Goal: Communication & Community: Answer question/provide support

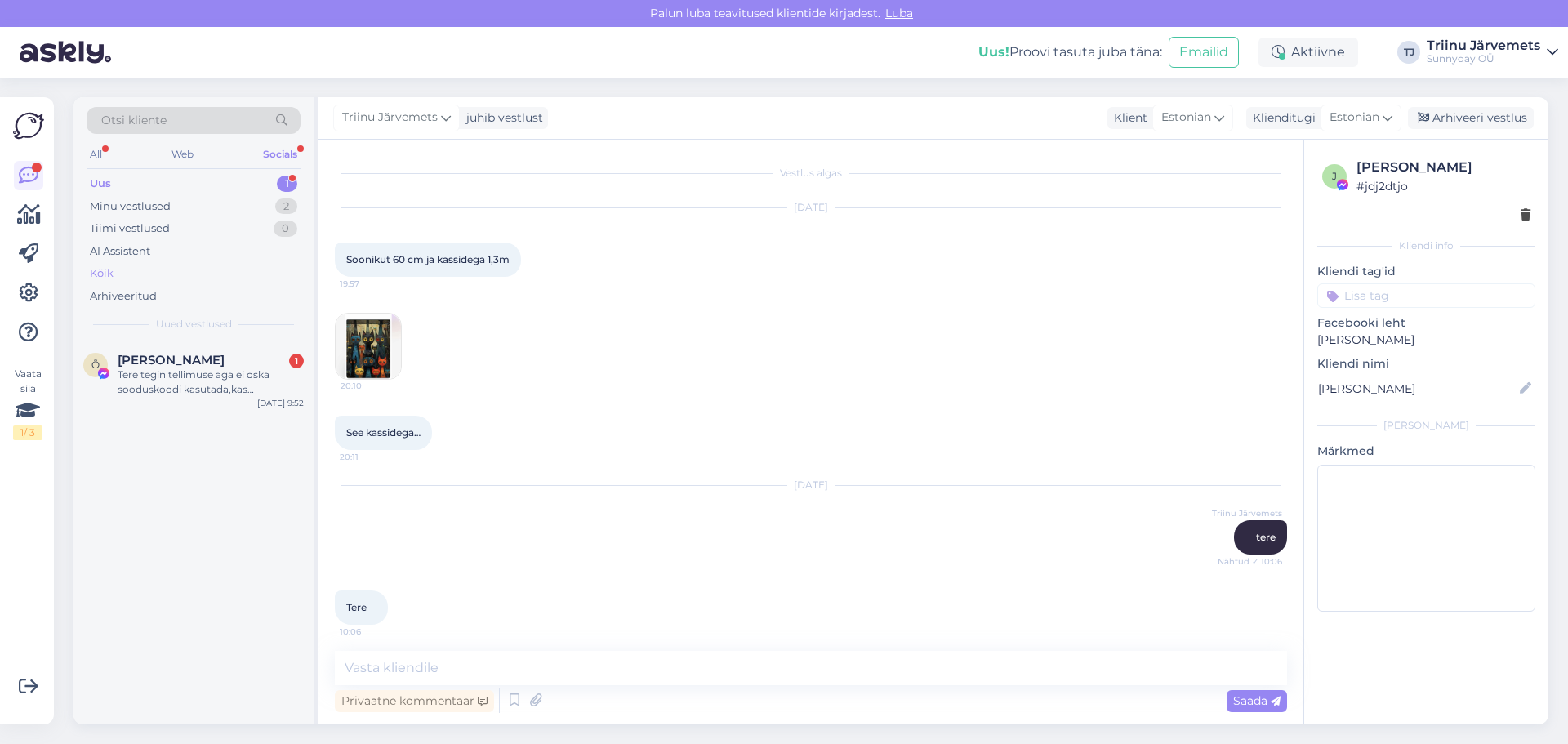
scroll to position [7483, 0]
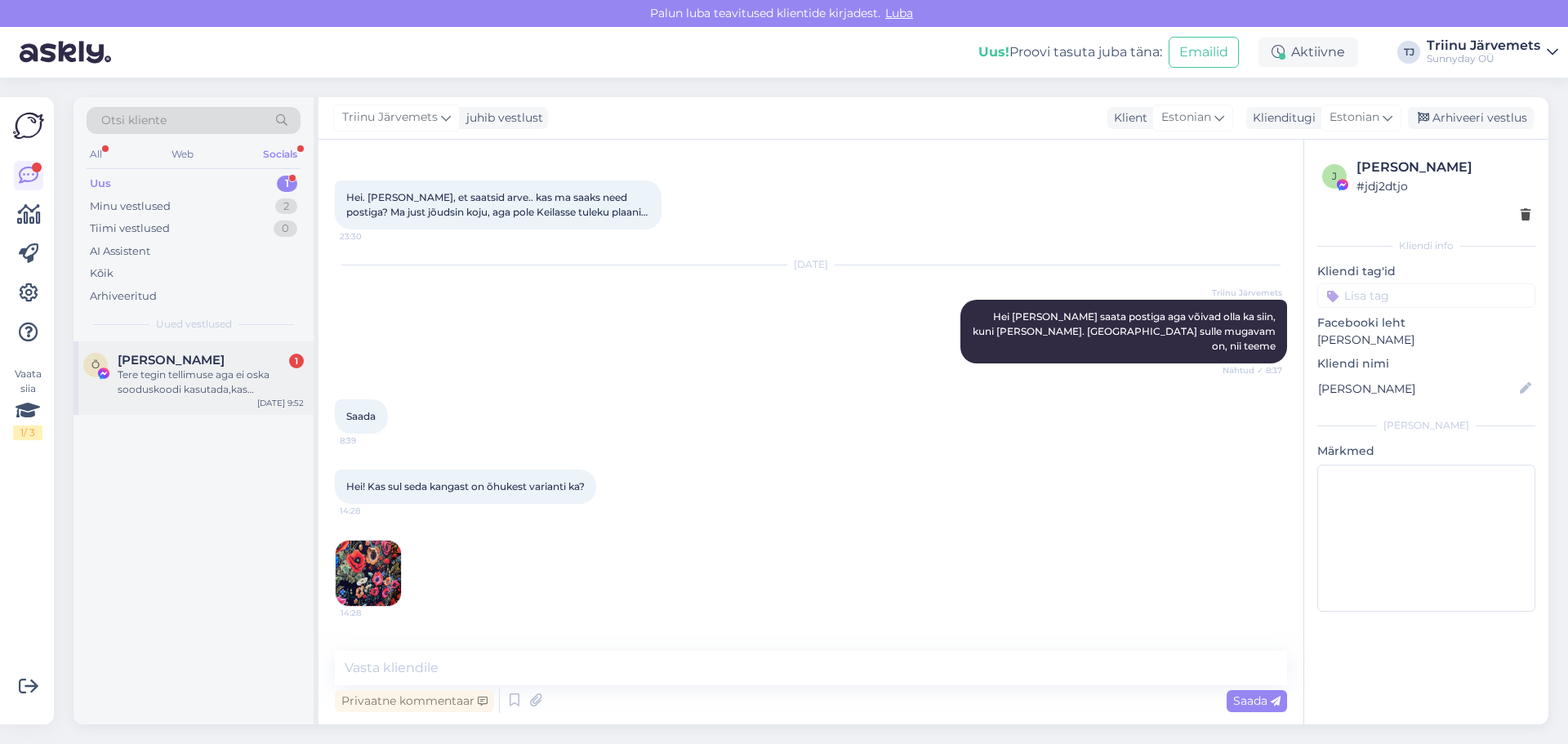
click at [209, 376] on div "Tere tegin tellimuse aga ei oska sooduskoodi kasutada,kas [PERSON_NAME] 10%[PER…" at bounding box center [211, 382] width 186 height 30
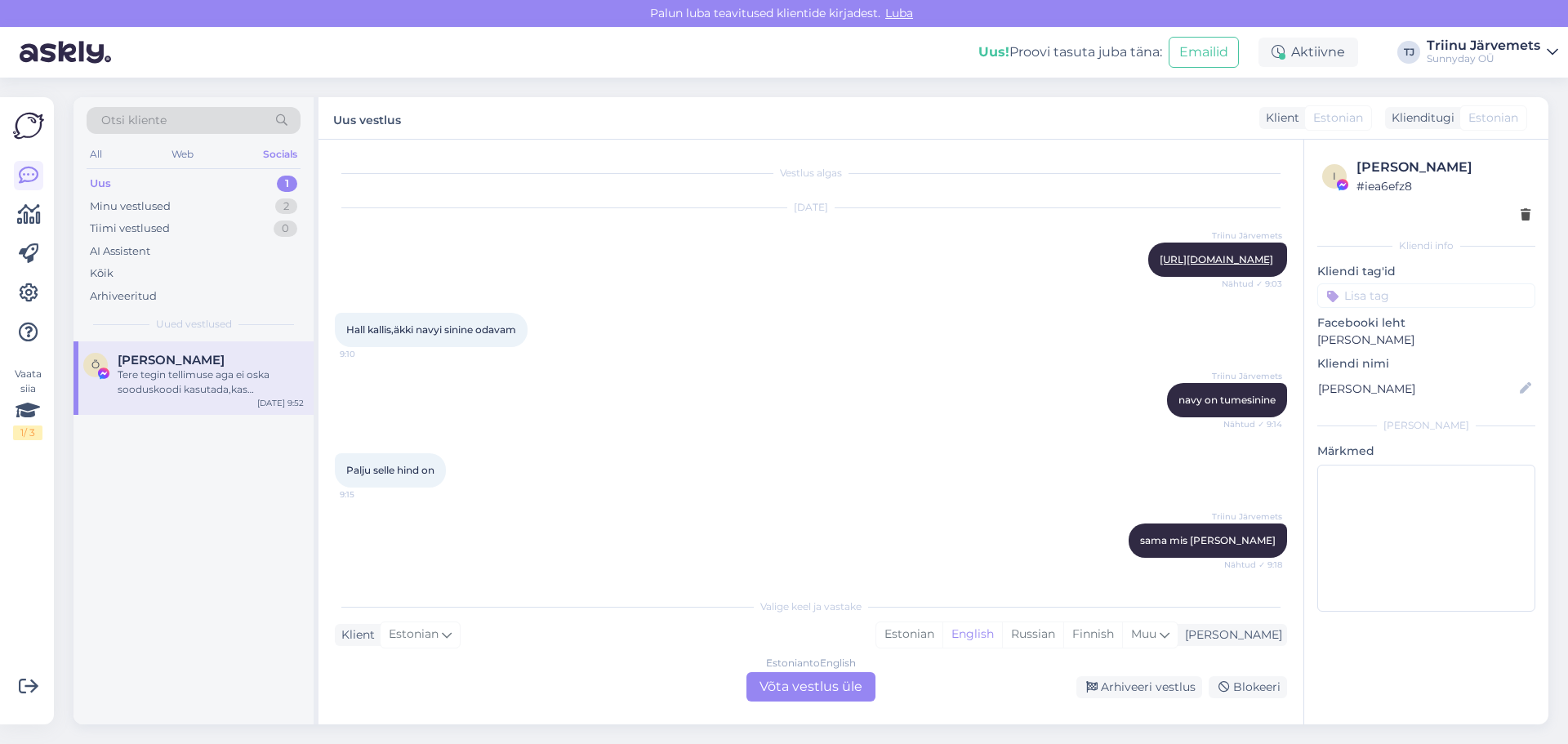
scroll to position [7398, 0]
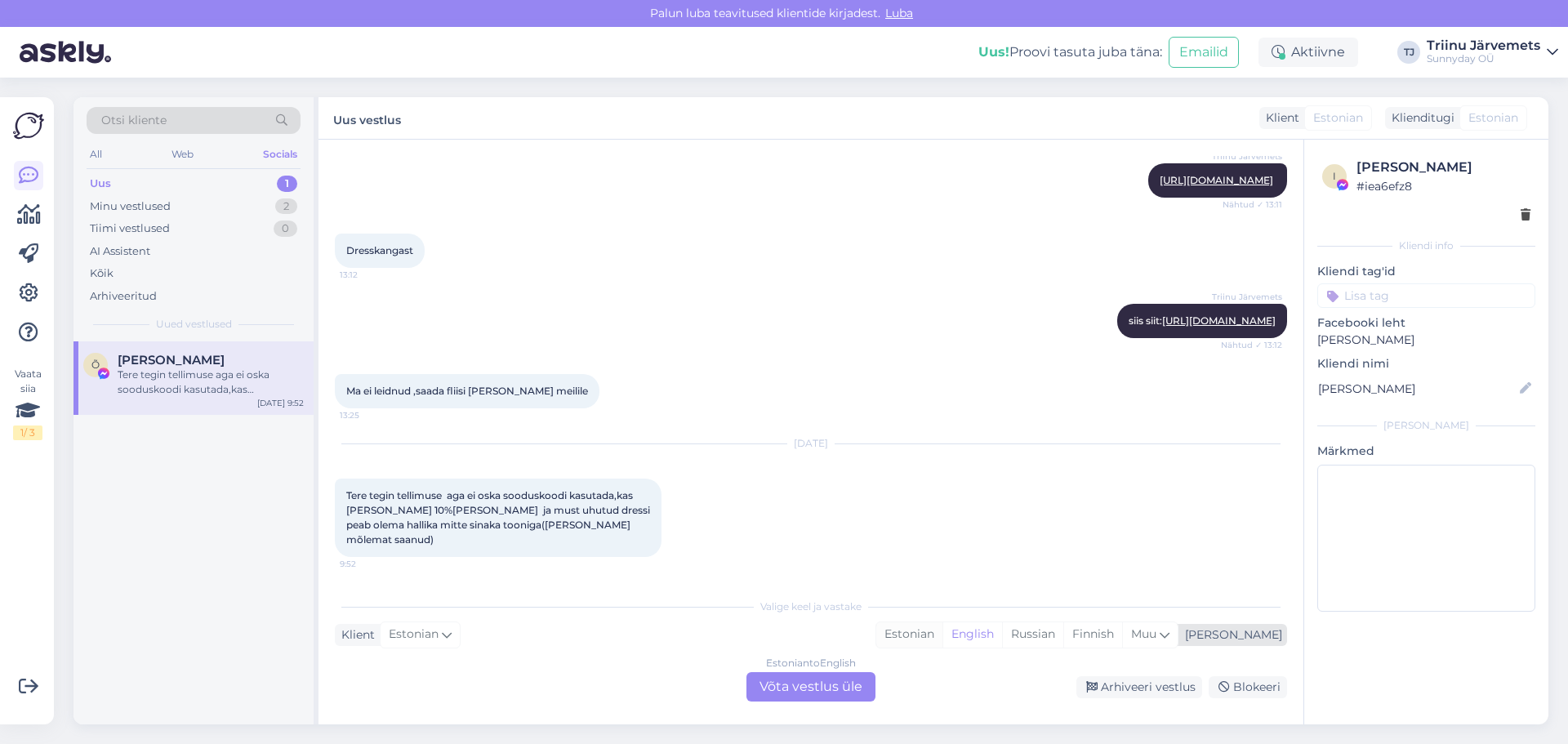
click at [942, 638] on div "Estonian" at bounding box center [908, 634] width 66 height 25
click at [849, 691] on div "Estonian to Estonian Võta vestlus üle" at bounding box center [810, 687] width 129 height 30
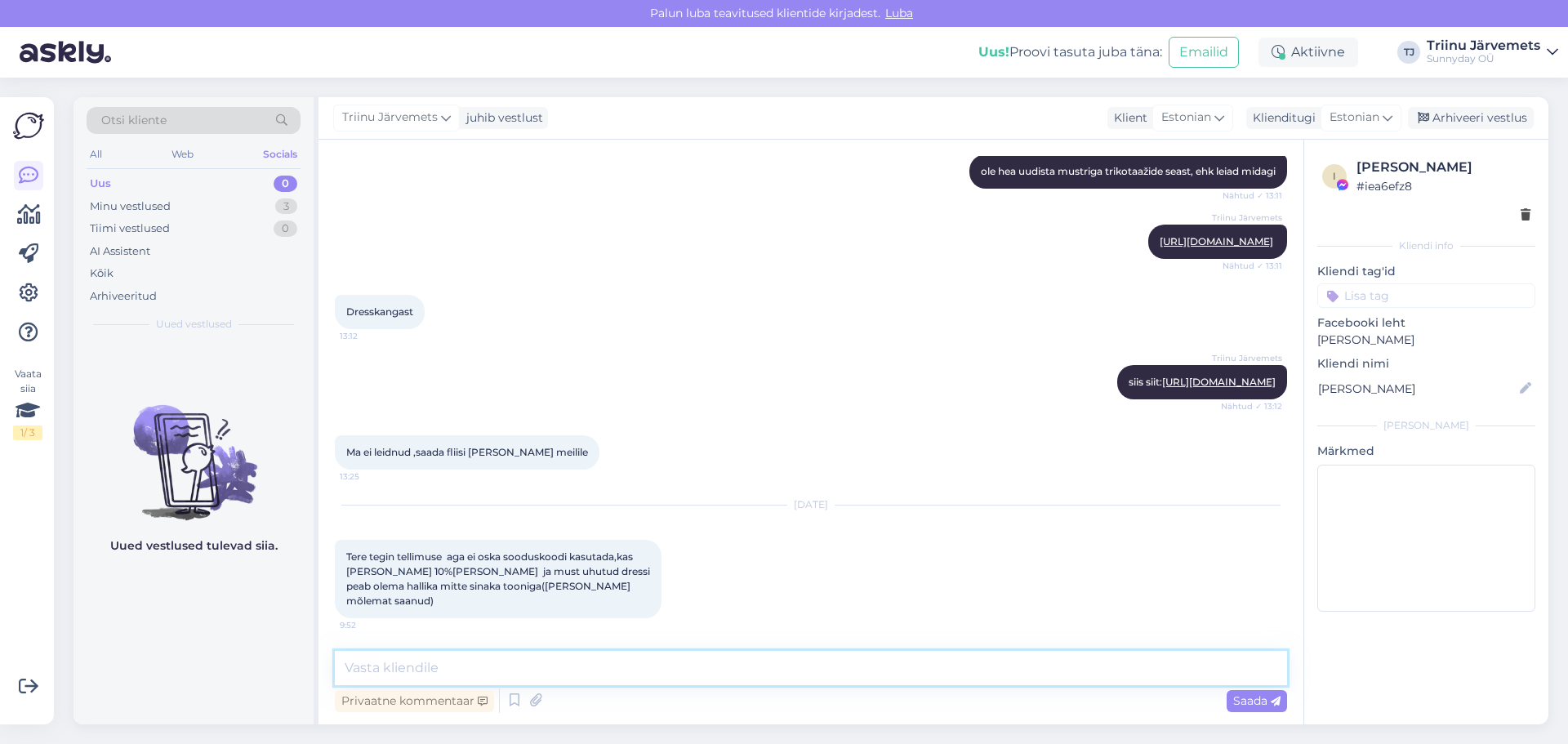
click at [690, 672] on textarea at bounding box center [811, 668] width 952 height 35
type textarea "Teresoodusk"
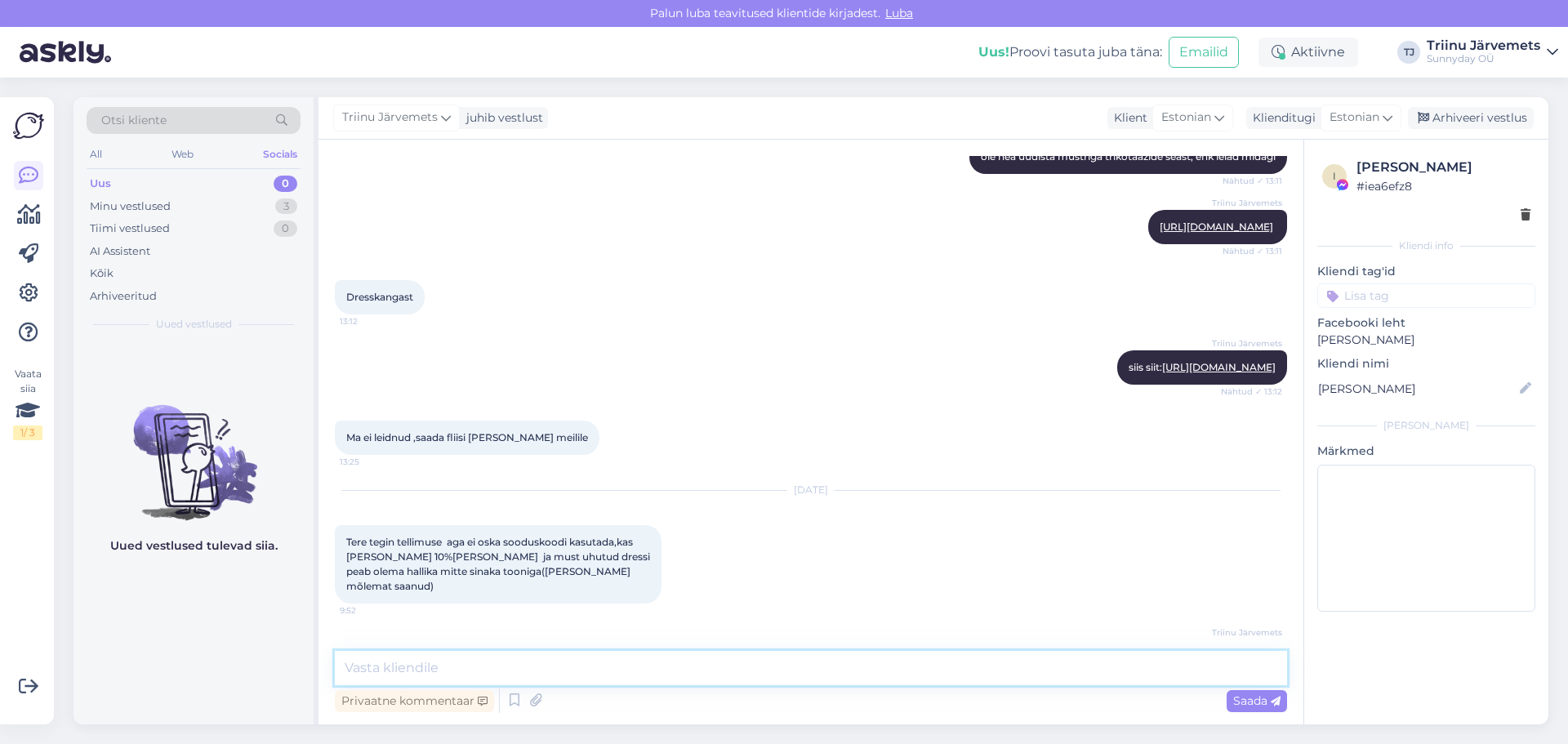
scroll to position [7407, 0]
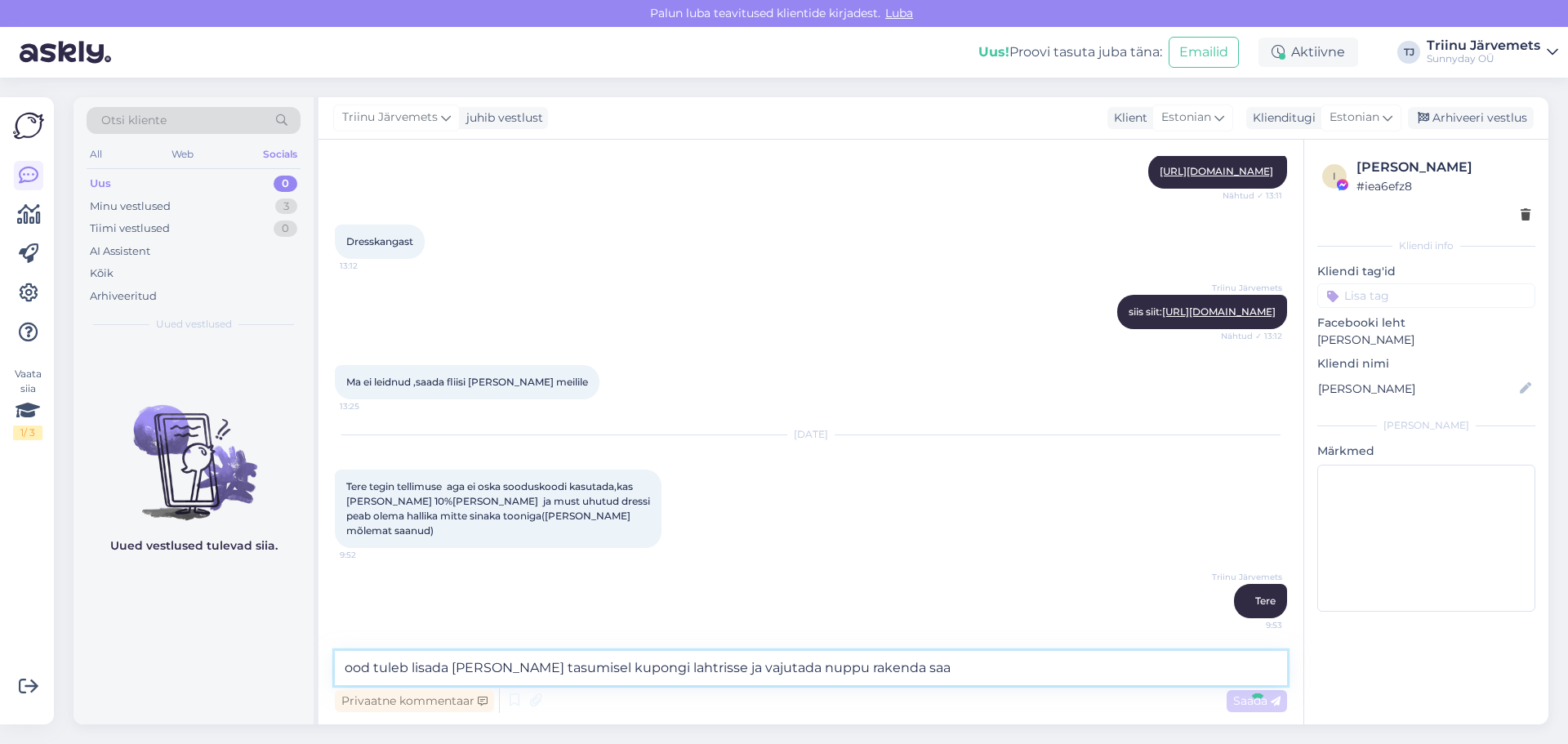
type textarea "ood tuleb lisada [PERSON_NAME] tasumisel kupongi lahtrisse ja vajutada nuppu ra…"
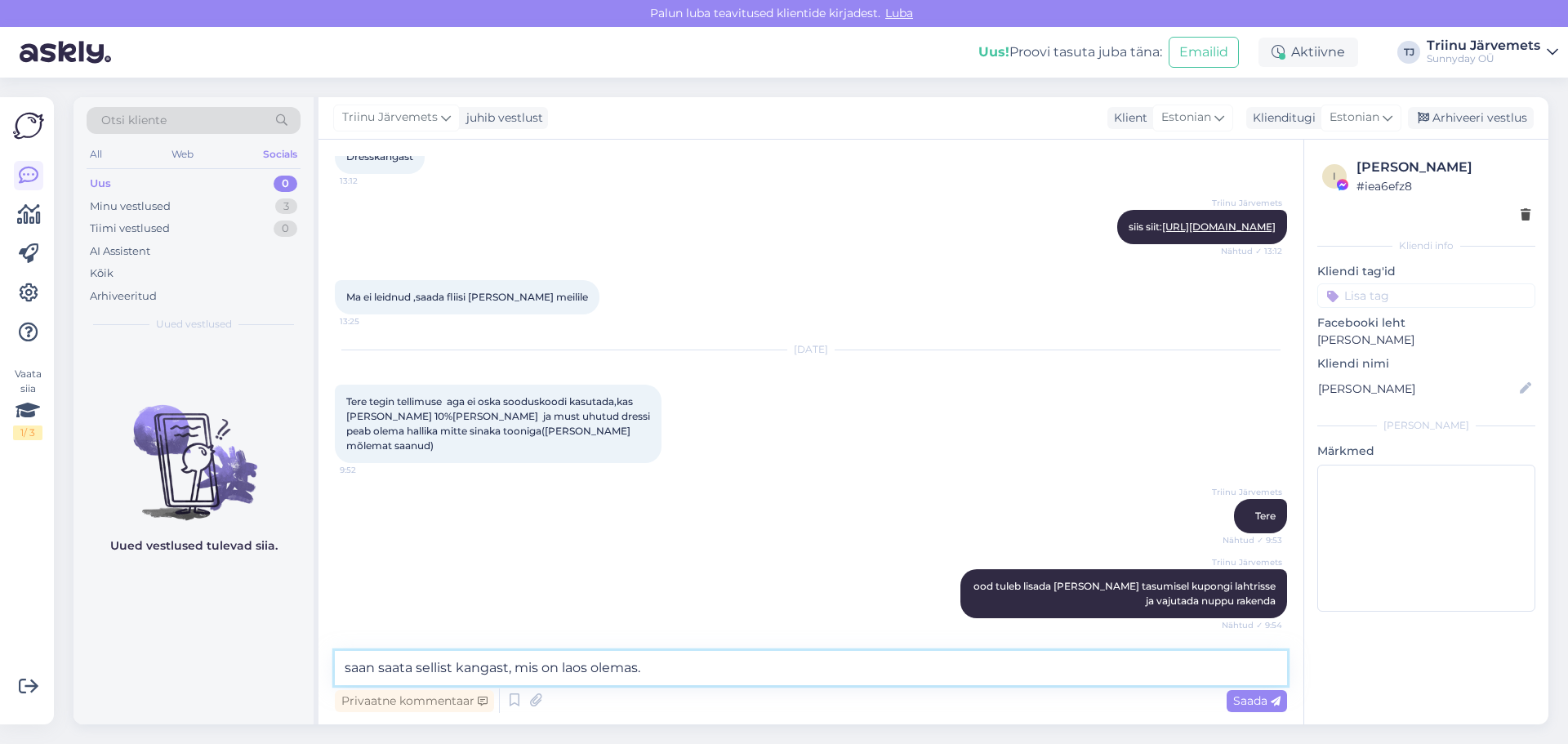
type textarea "saan saata sellist kangast, mis on laos olemas"
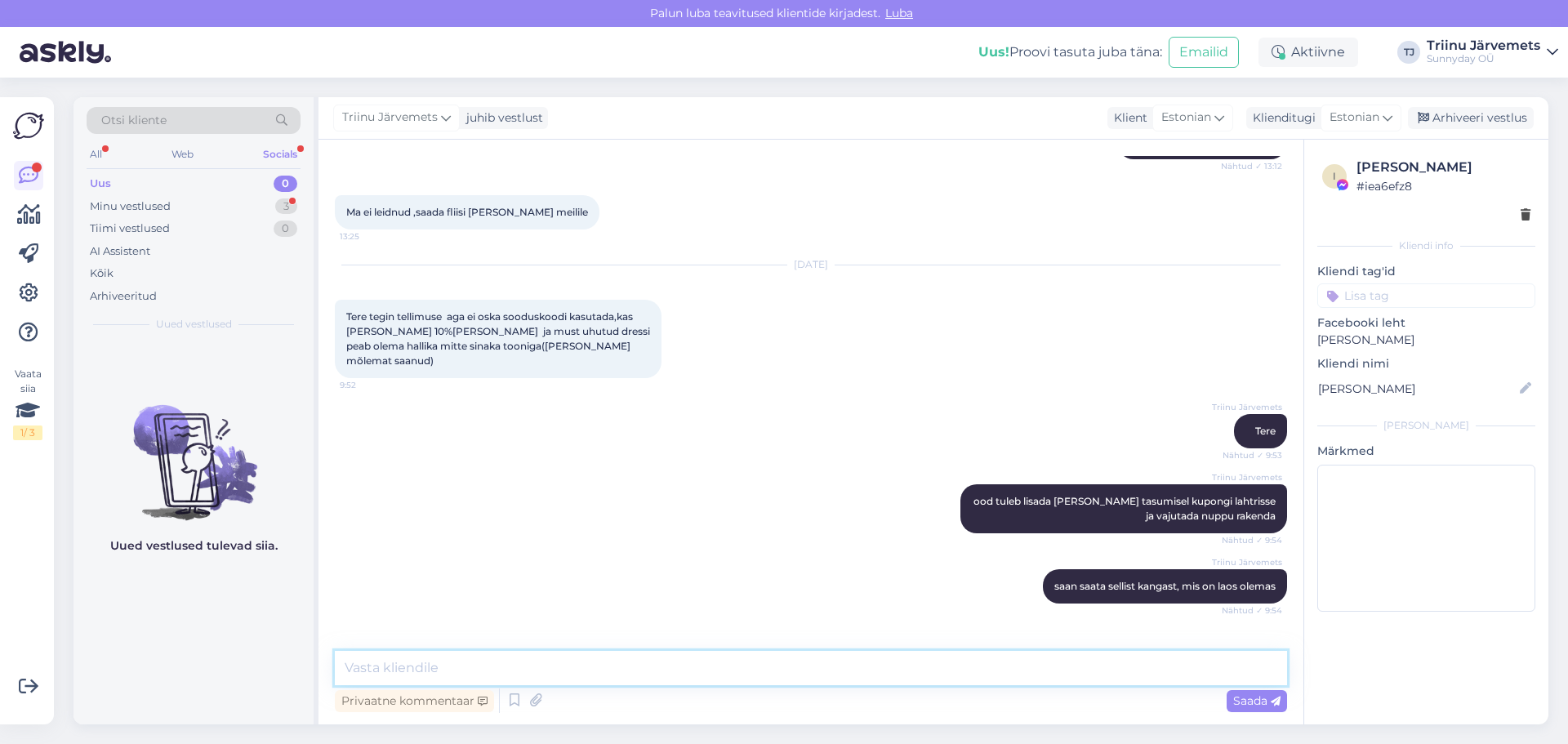
scroll to position [7633, 0]
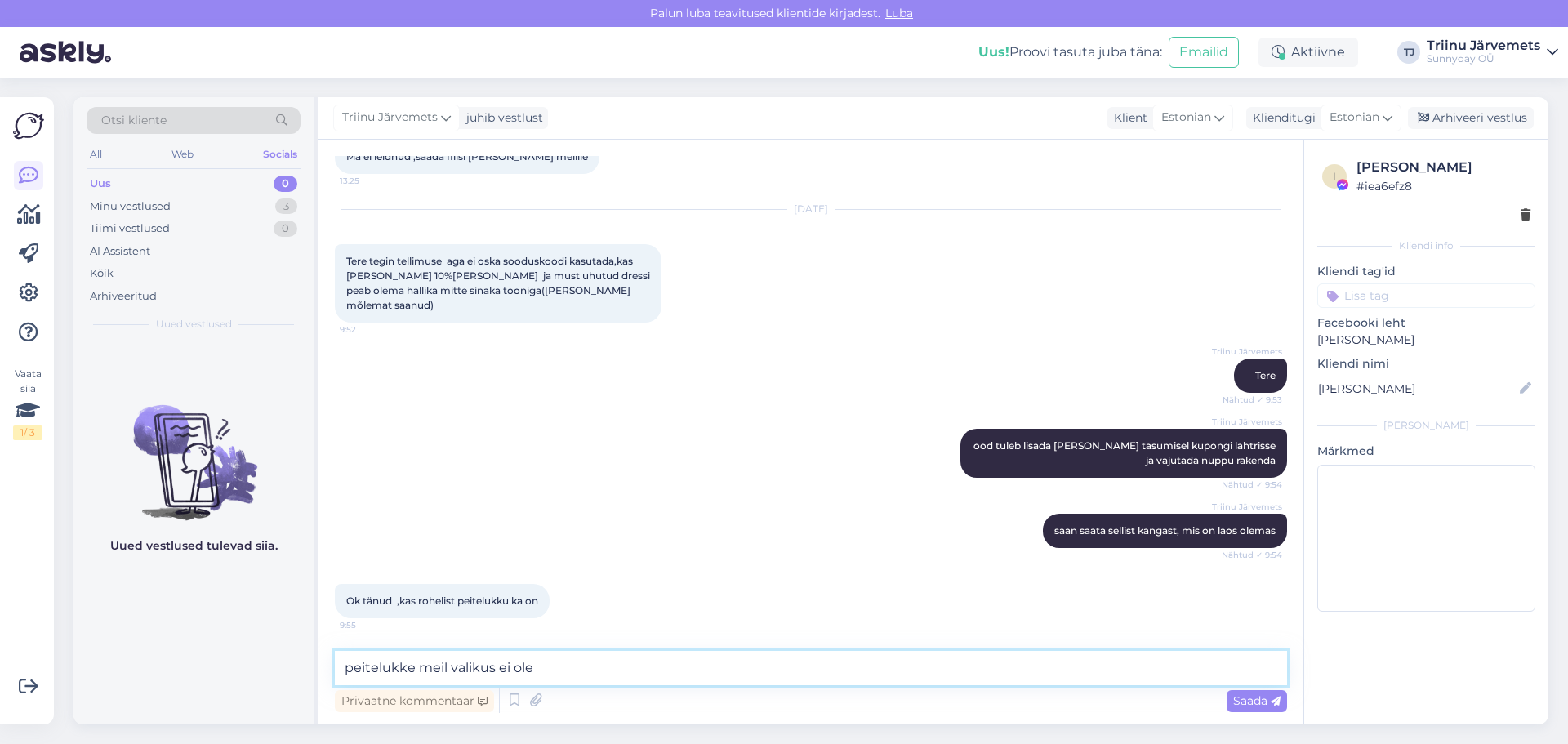
type textarea "peitelukke meil valikus ei ole"
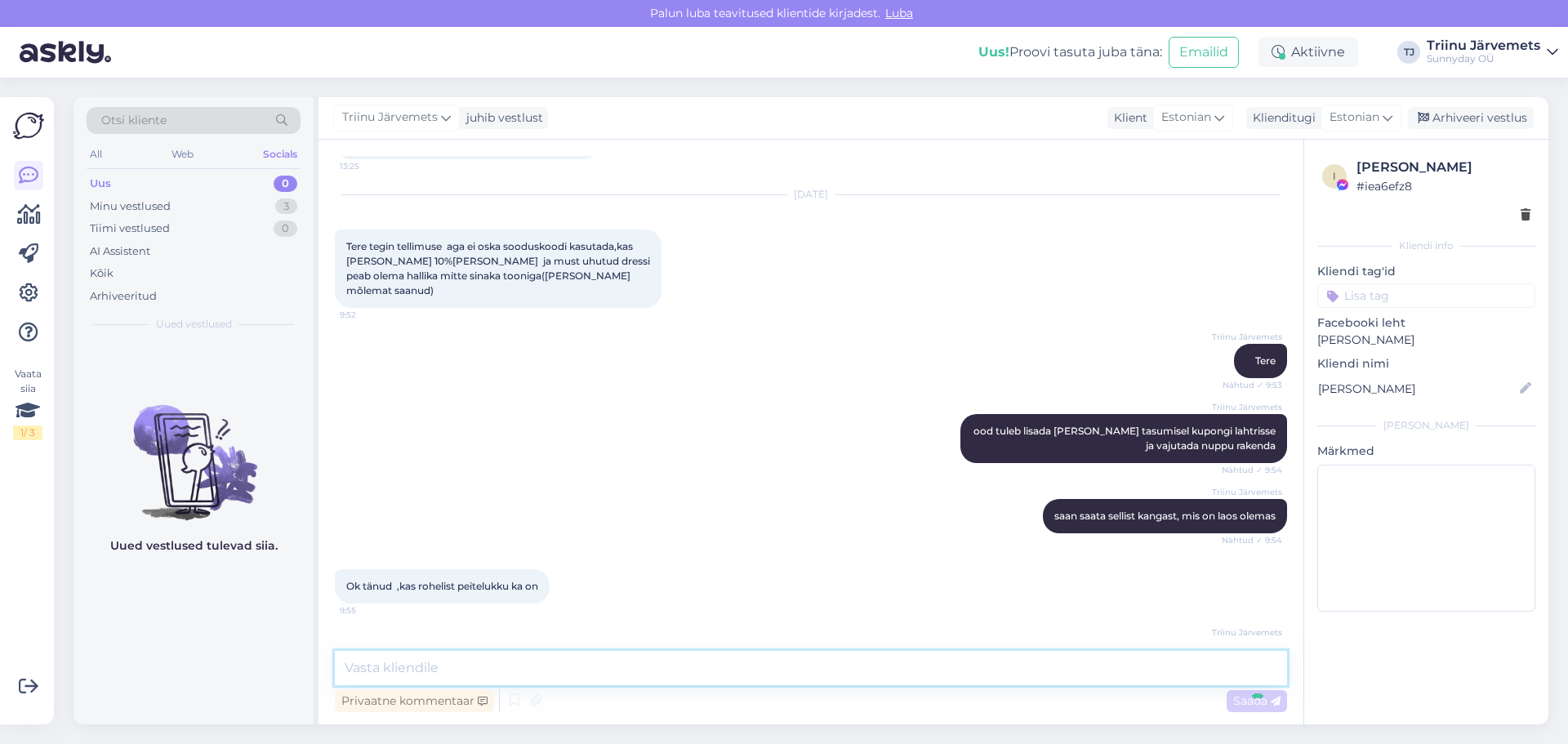
scroll to position [7703, 0]
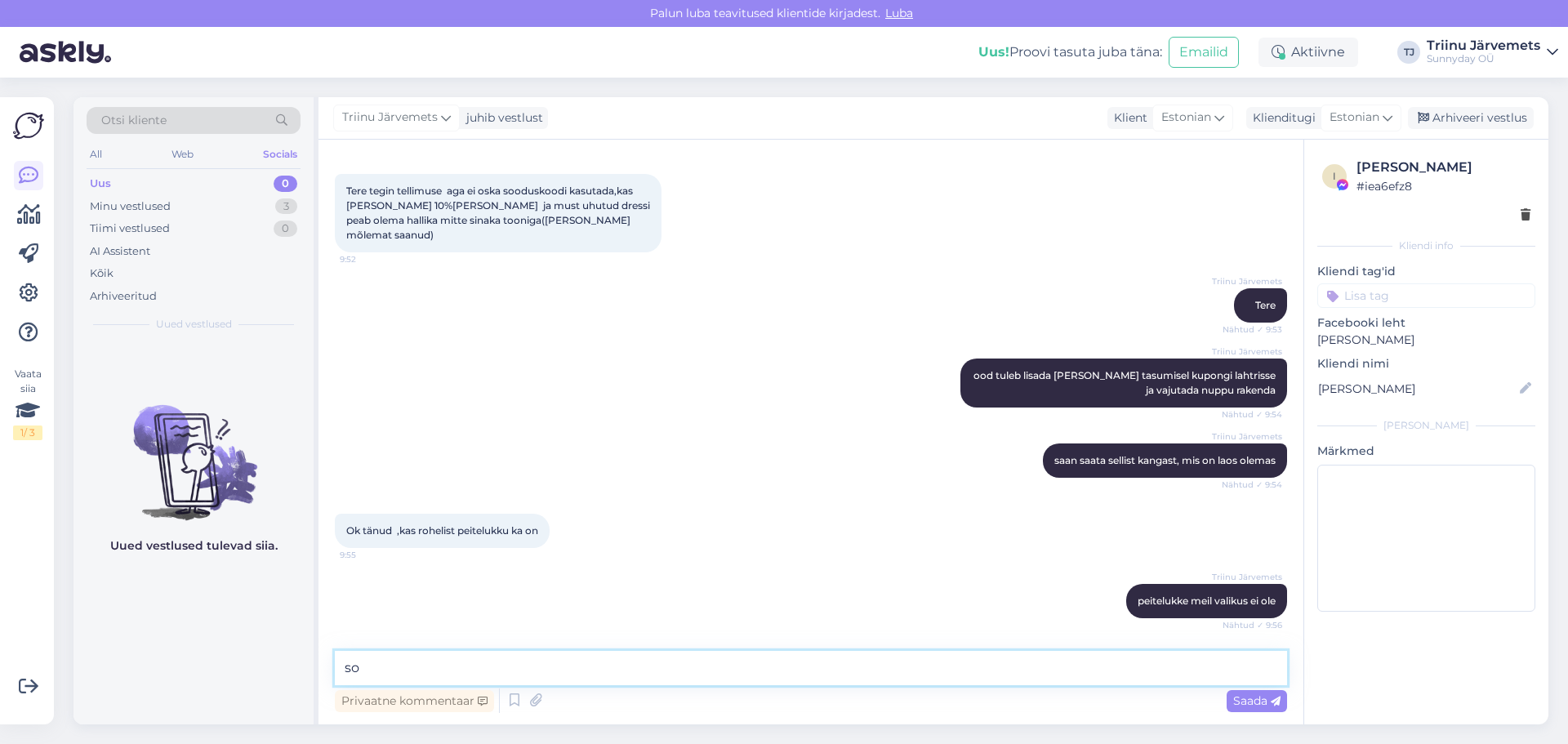
type textarea "s"
type textarea "saadan sulle pildi kuhu saab sisetada sooduskupongi?"
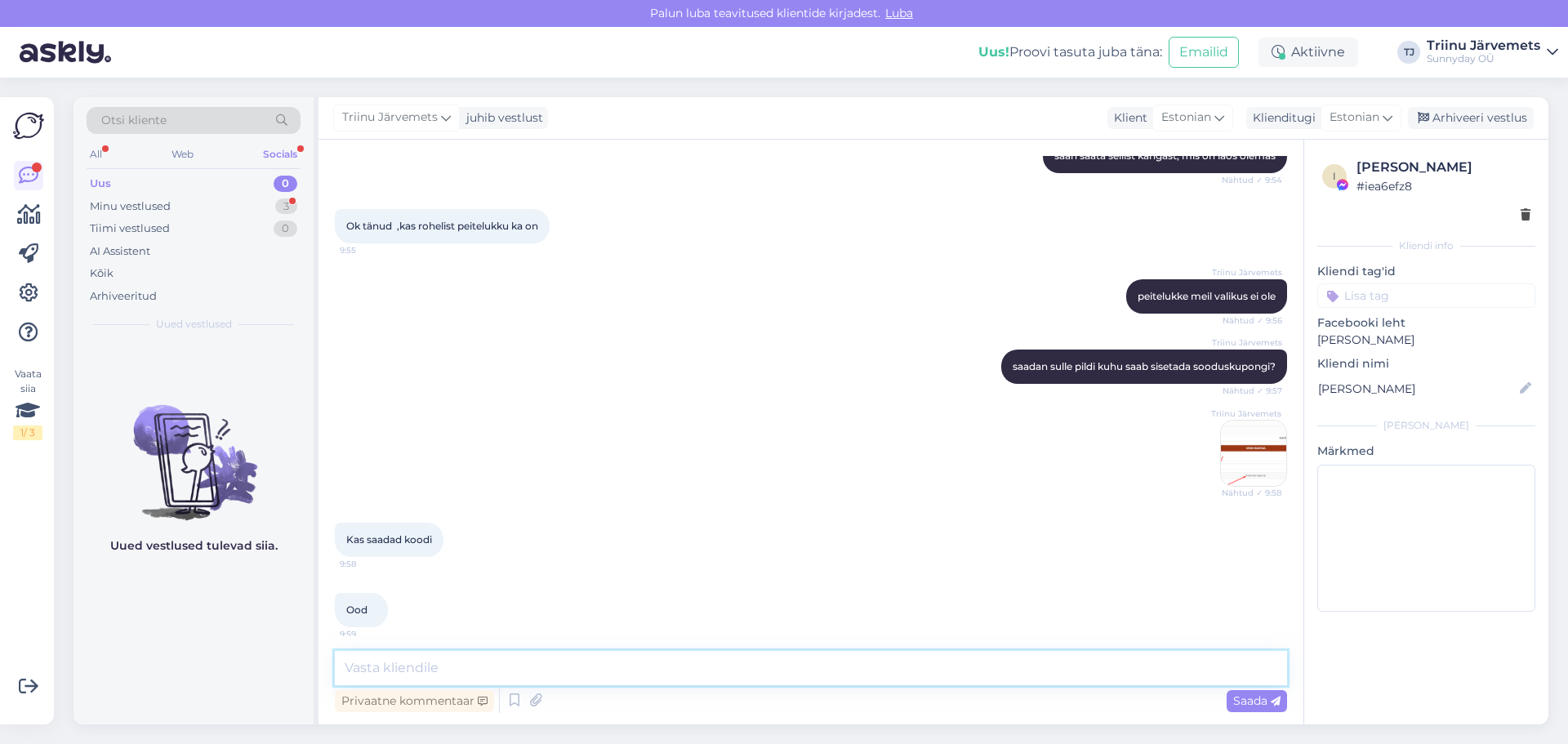
scroll to position [8017, 0]
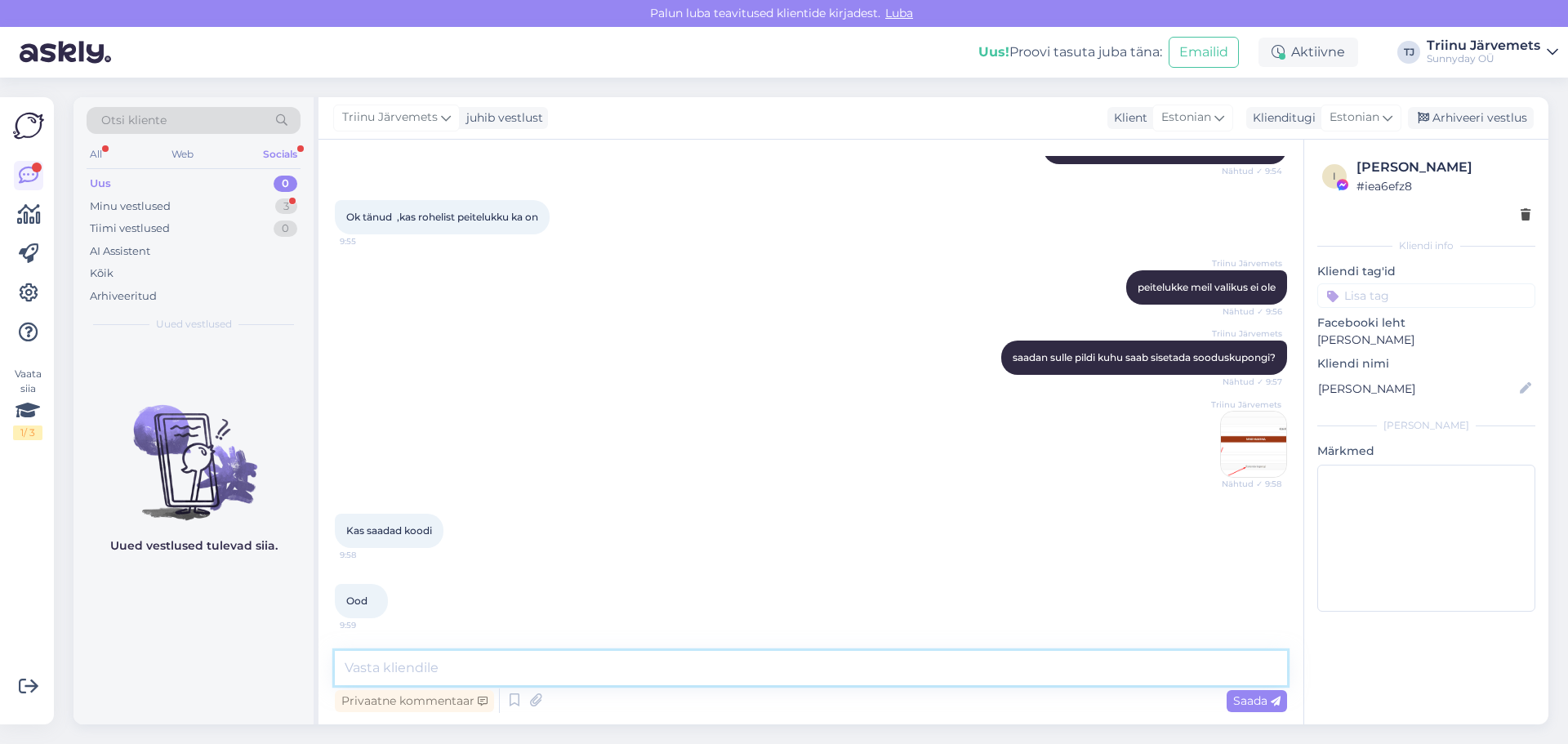
paste textarea "AM66DBYT"
type textarea "AM66DBYT"
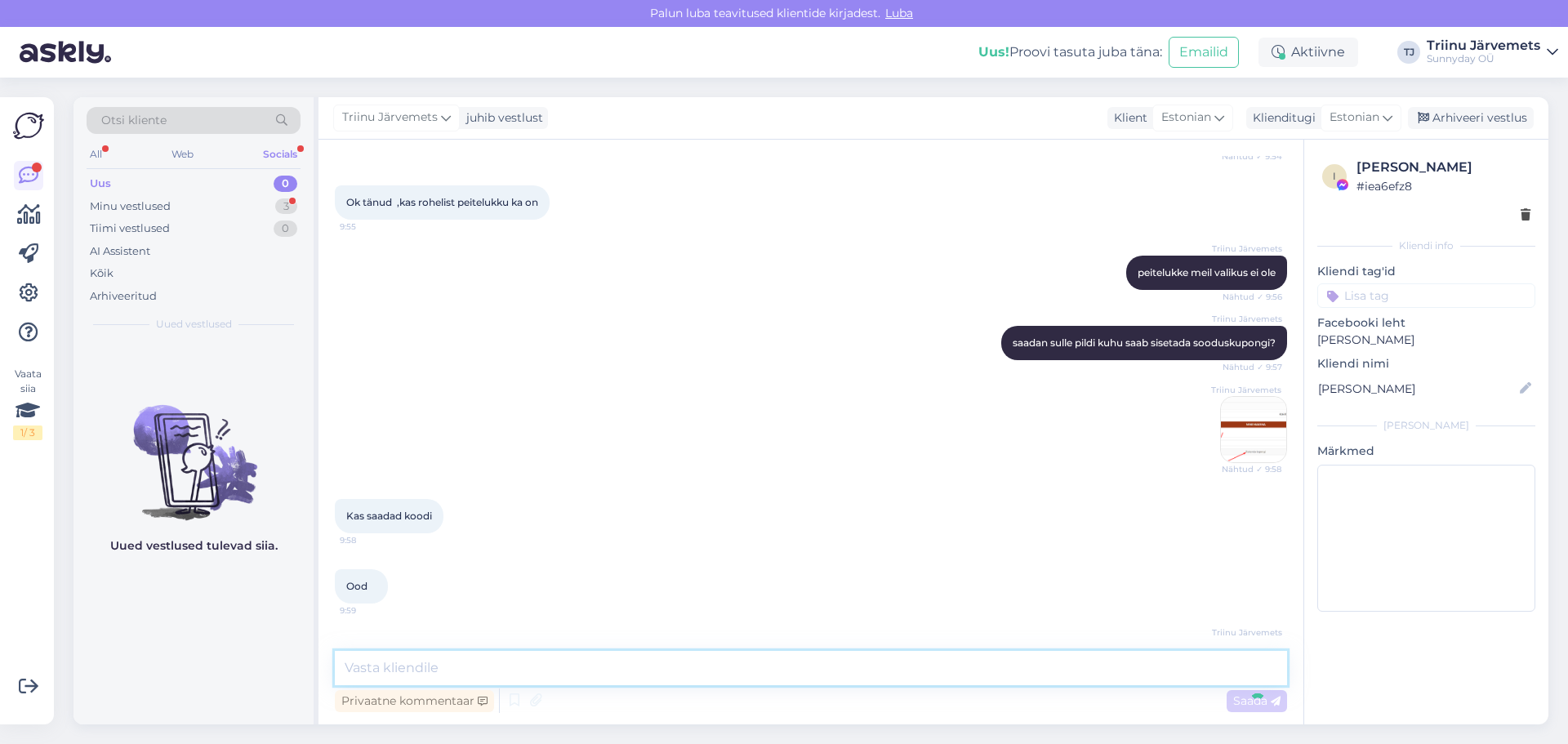
scroll to position [8087, 0]
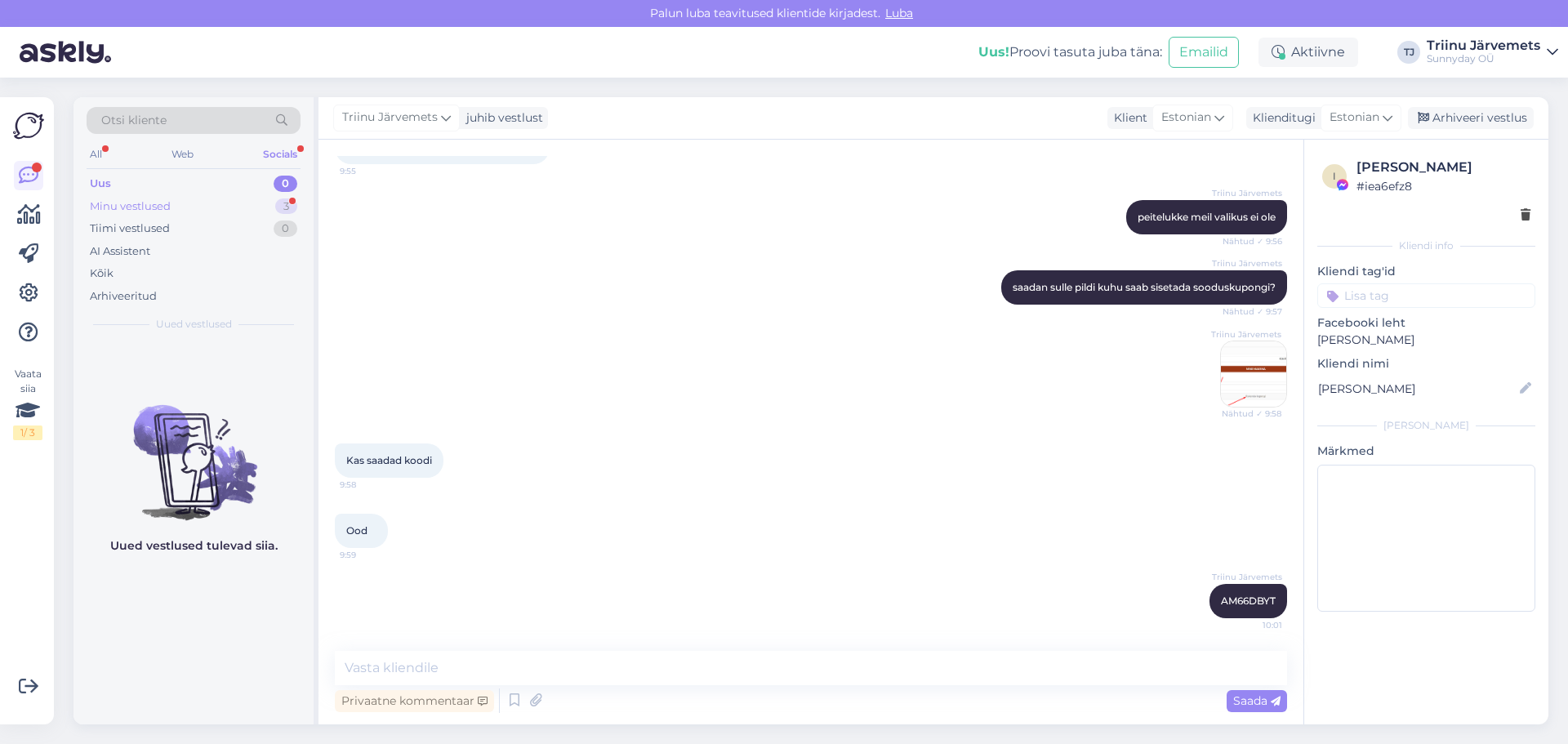
click at [159, 205] on div "Minu vestlused" at bounding box center [130, 206] width 80 height 16
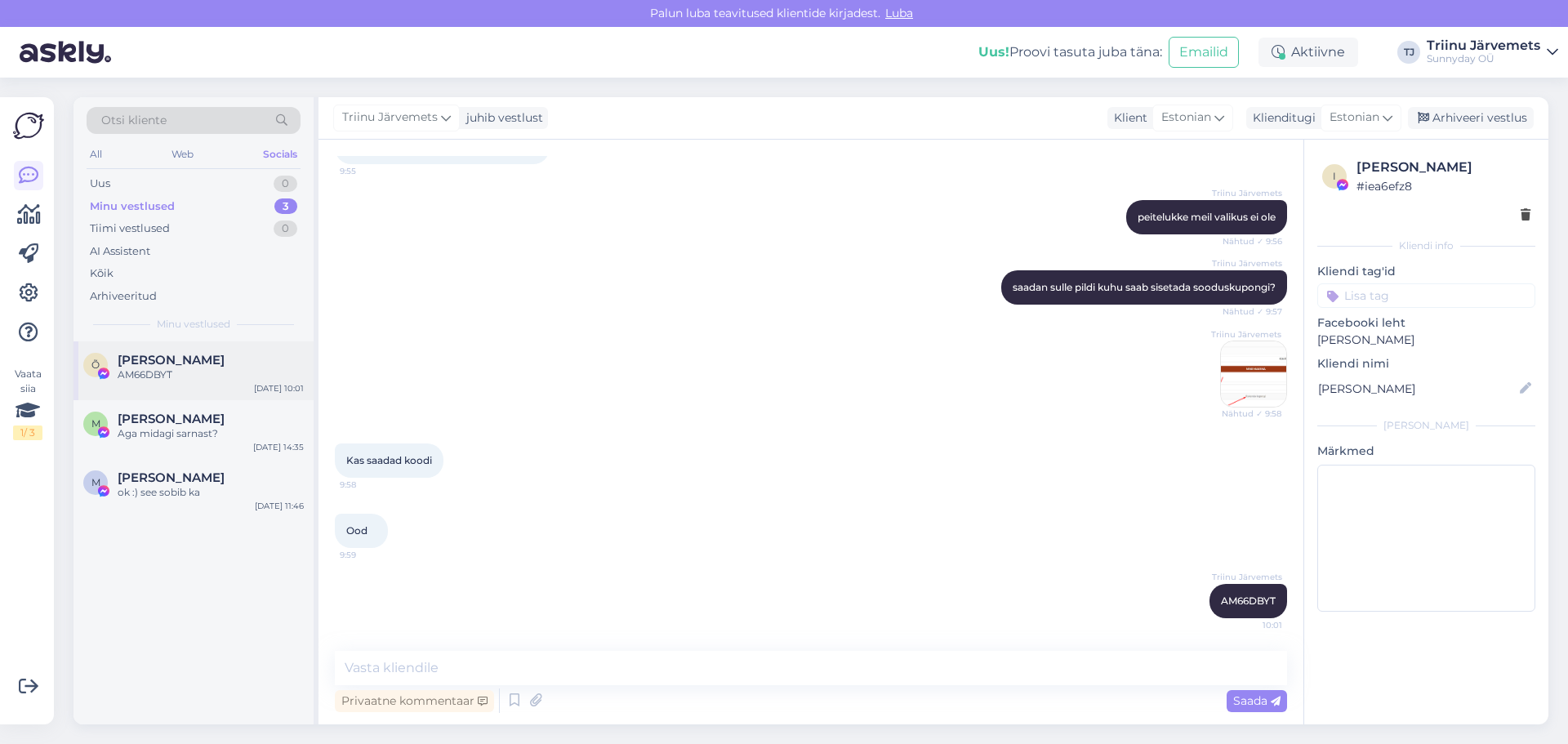
click at [170, 381] on div "AM66DBYT" at bounding box center [211, 374] width 186 height 15
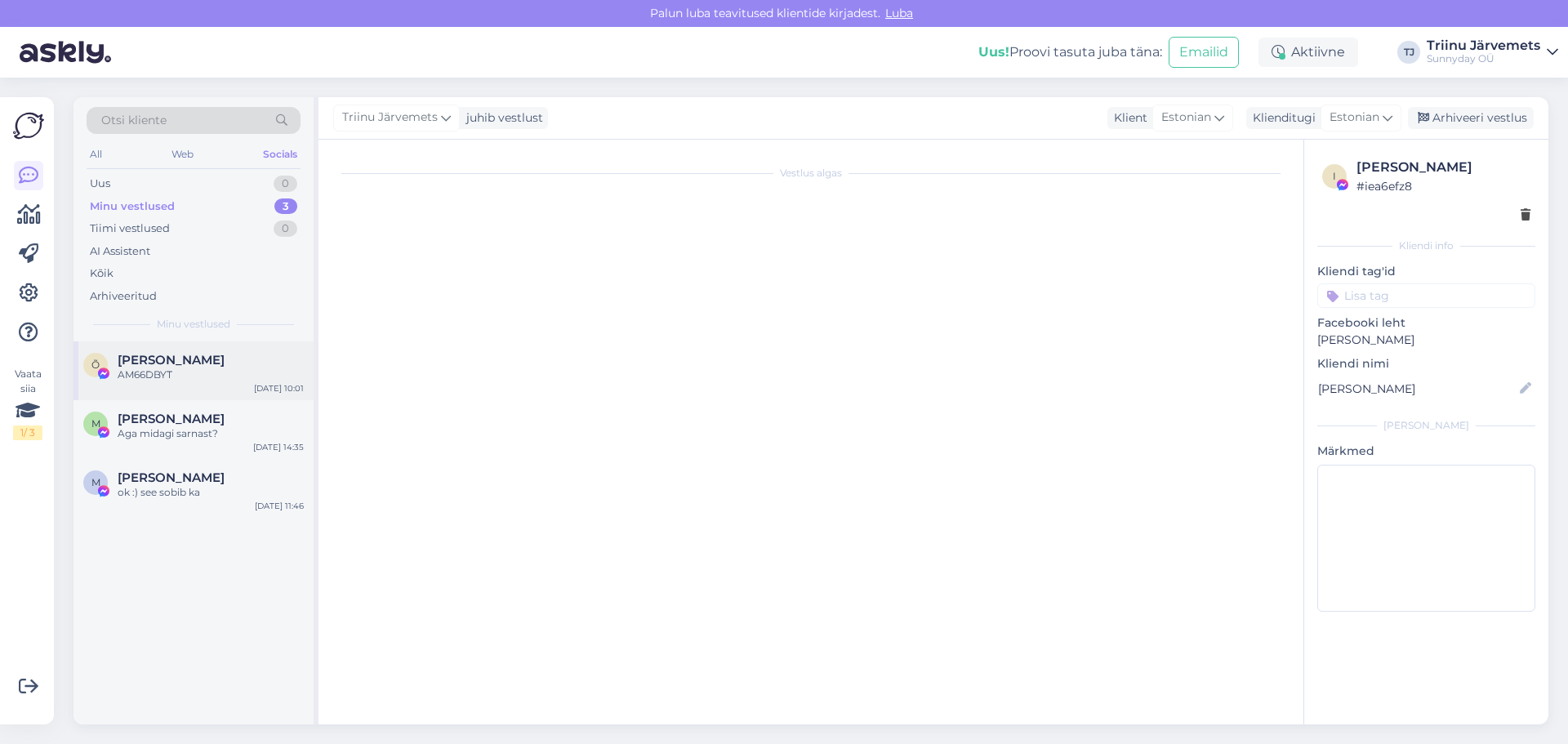
scroll to position [7370, 0]
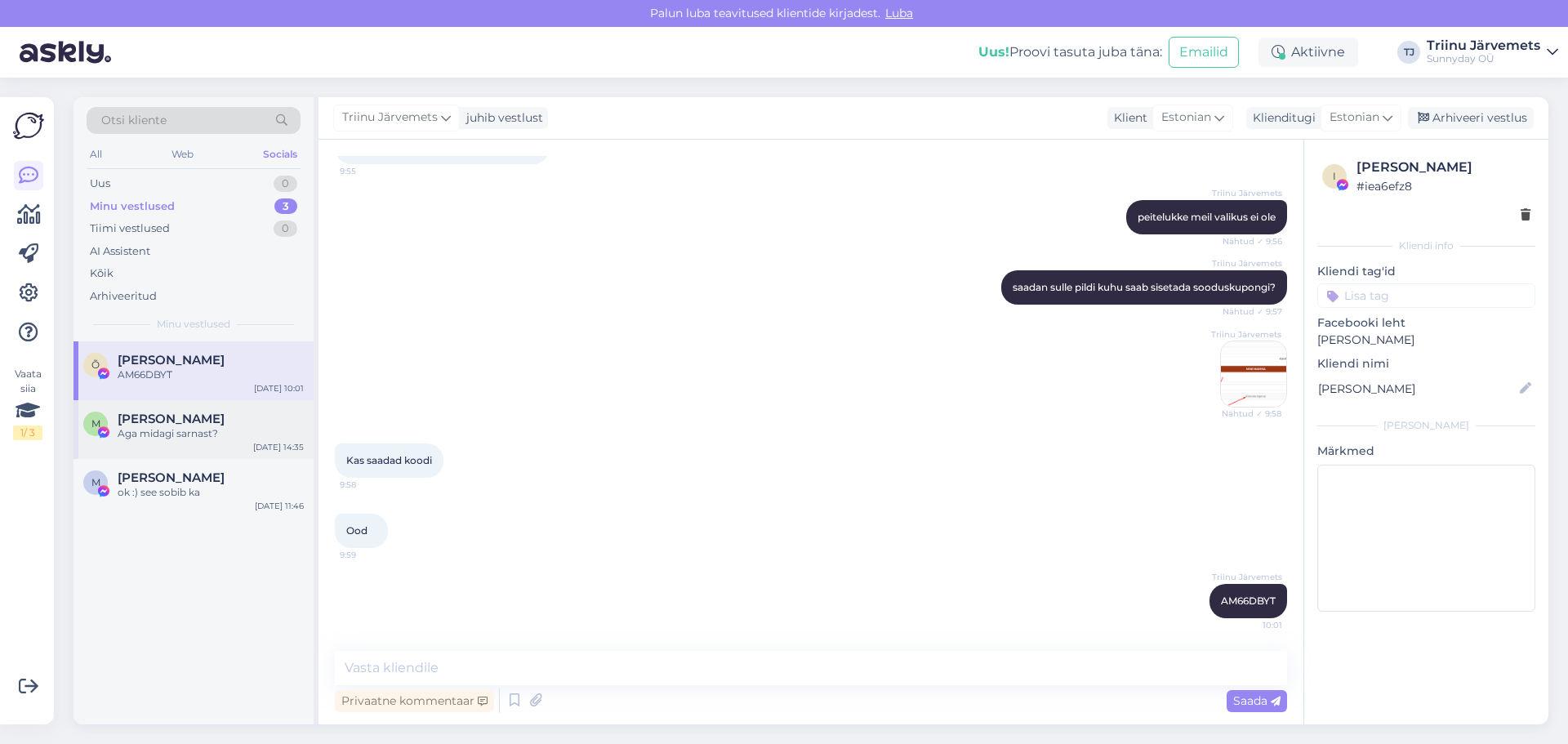
click at [210, 431] on div "Aga midagi sarnast?" at bounding box center [211, 434] width 186 height 15
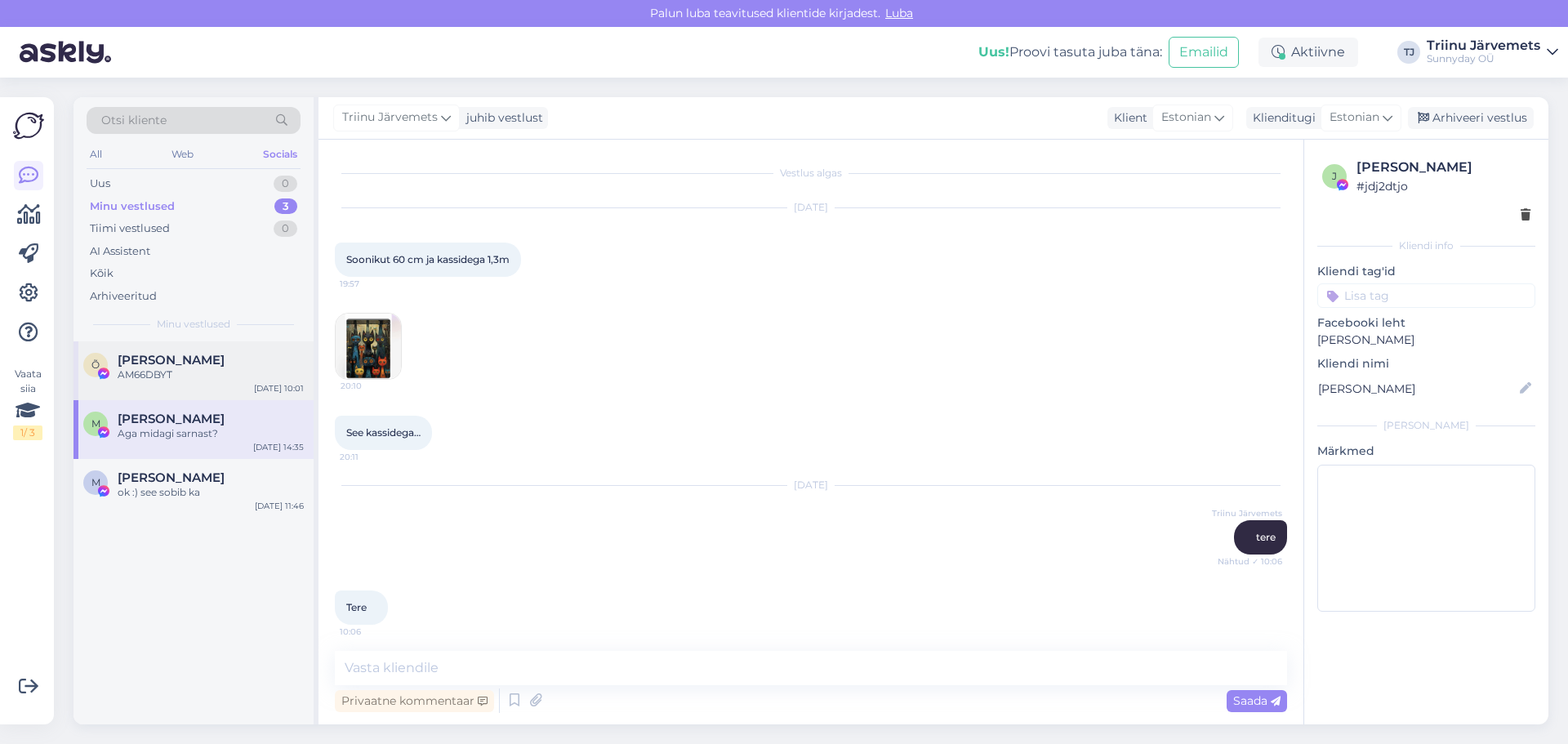
scroll to position [7483, 0]
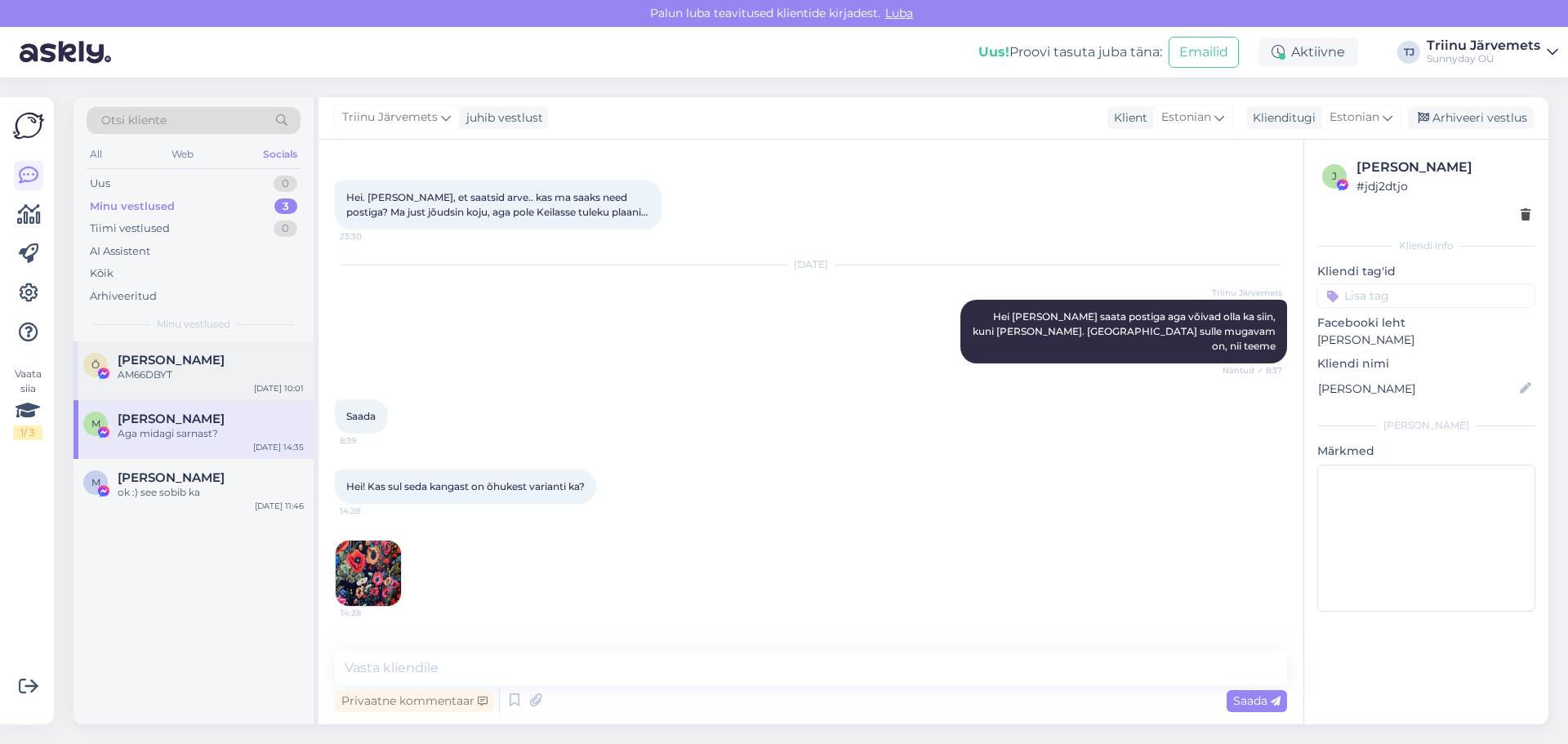
click at [194, 380] on div "AM66DBYT" at bounding box center [211, 374] width 186 height 15
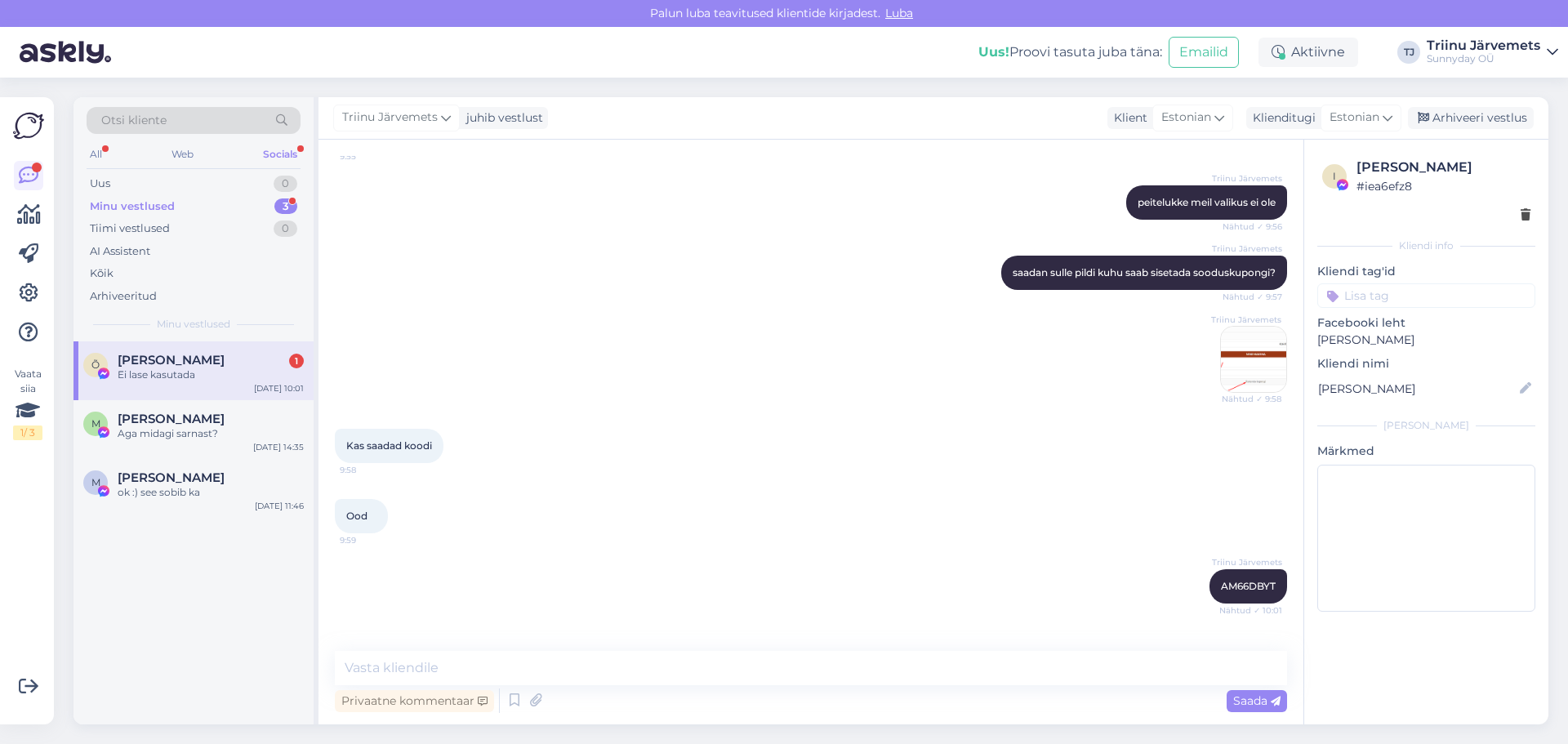
scroll to position [7440, 0]
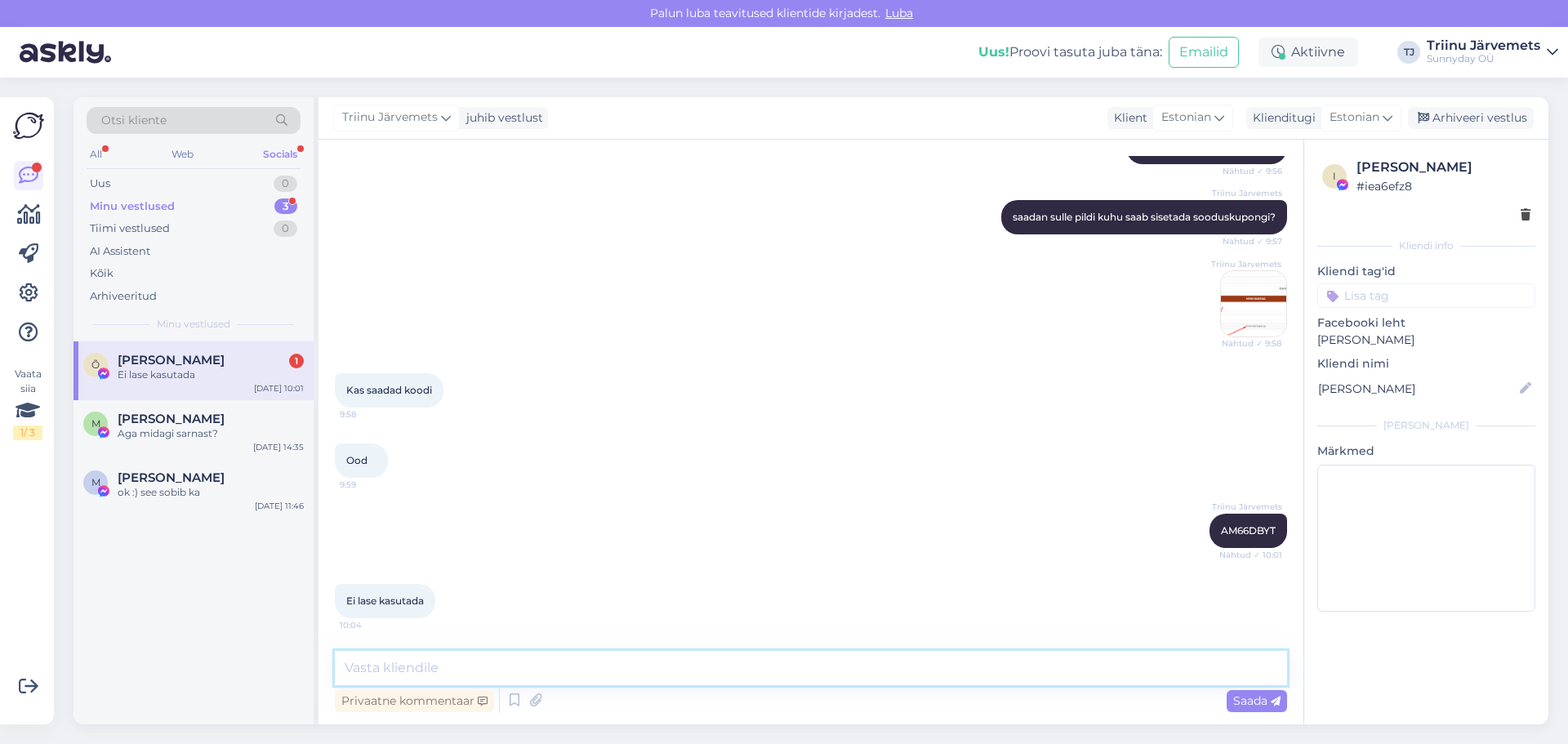
click at [427, 662] on textarea at bounding box center [811, 668] width 952 height 35
type textarea "mis ta kirjutab"
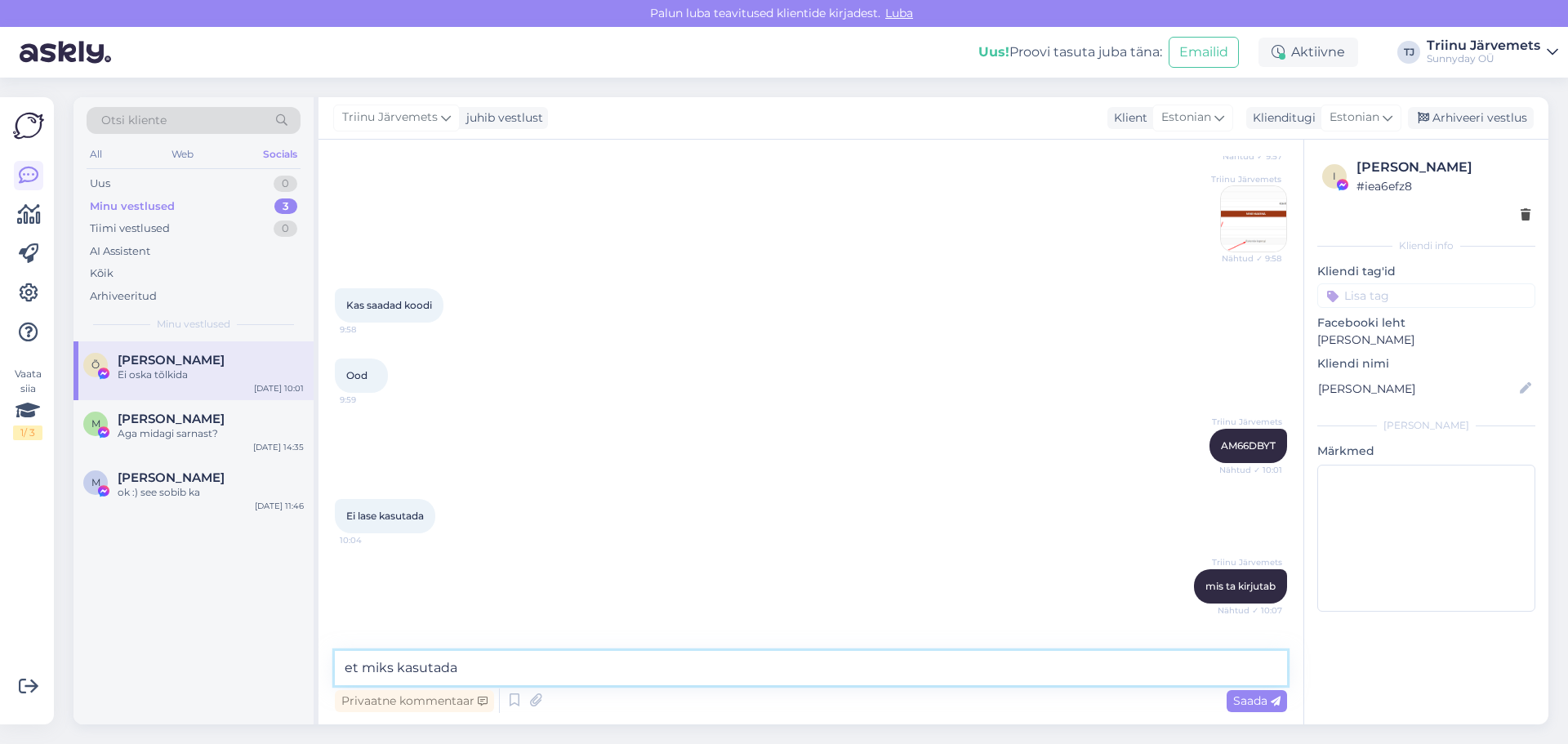
scroll to position [7580, 0]
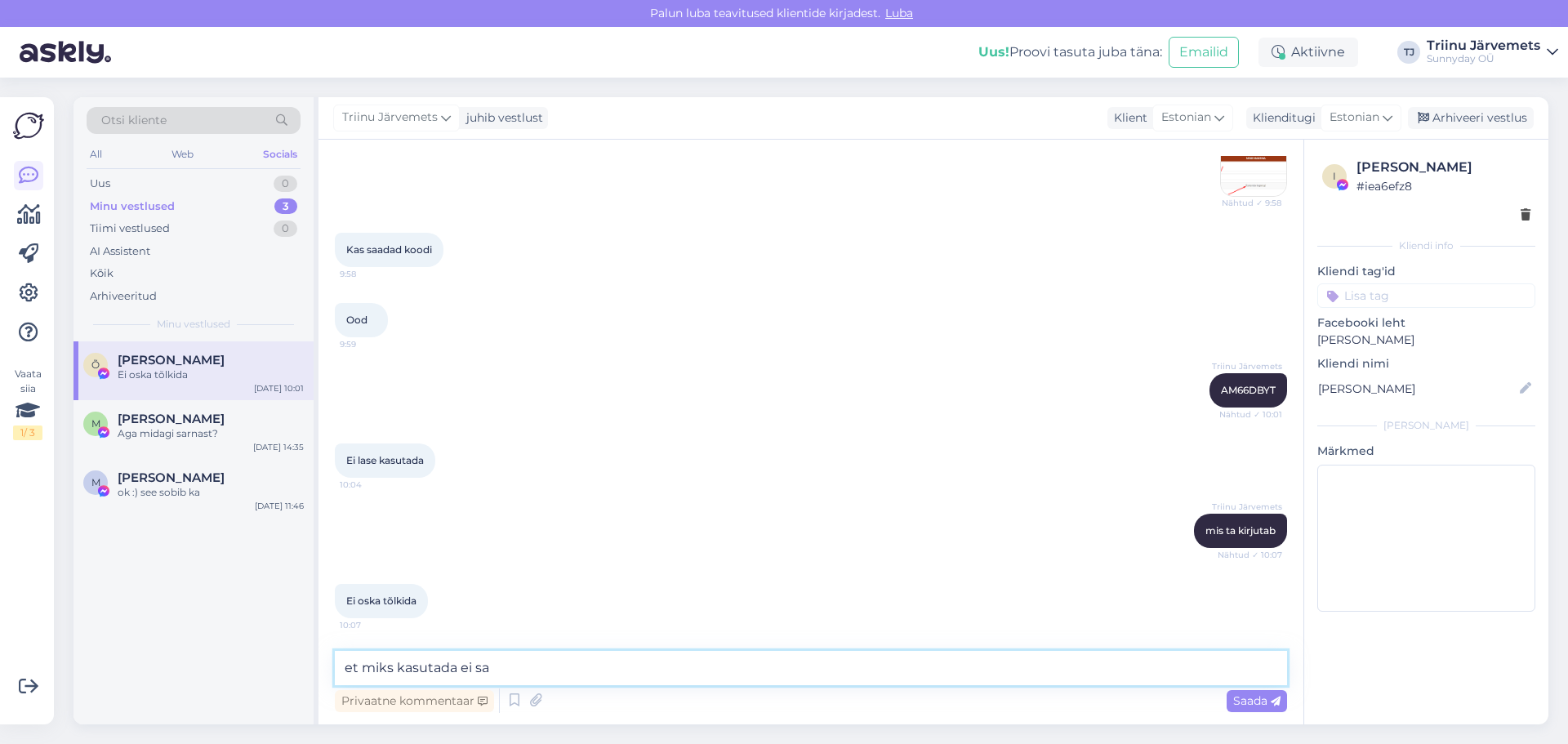
type textarea "et miks kasutada ei saa"
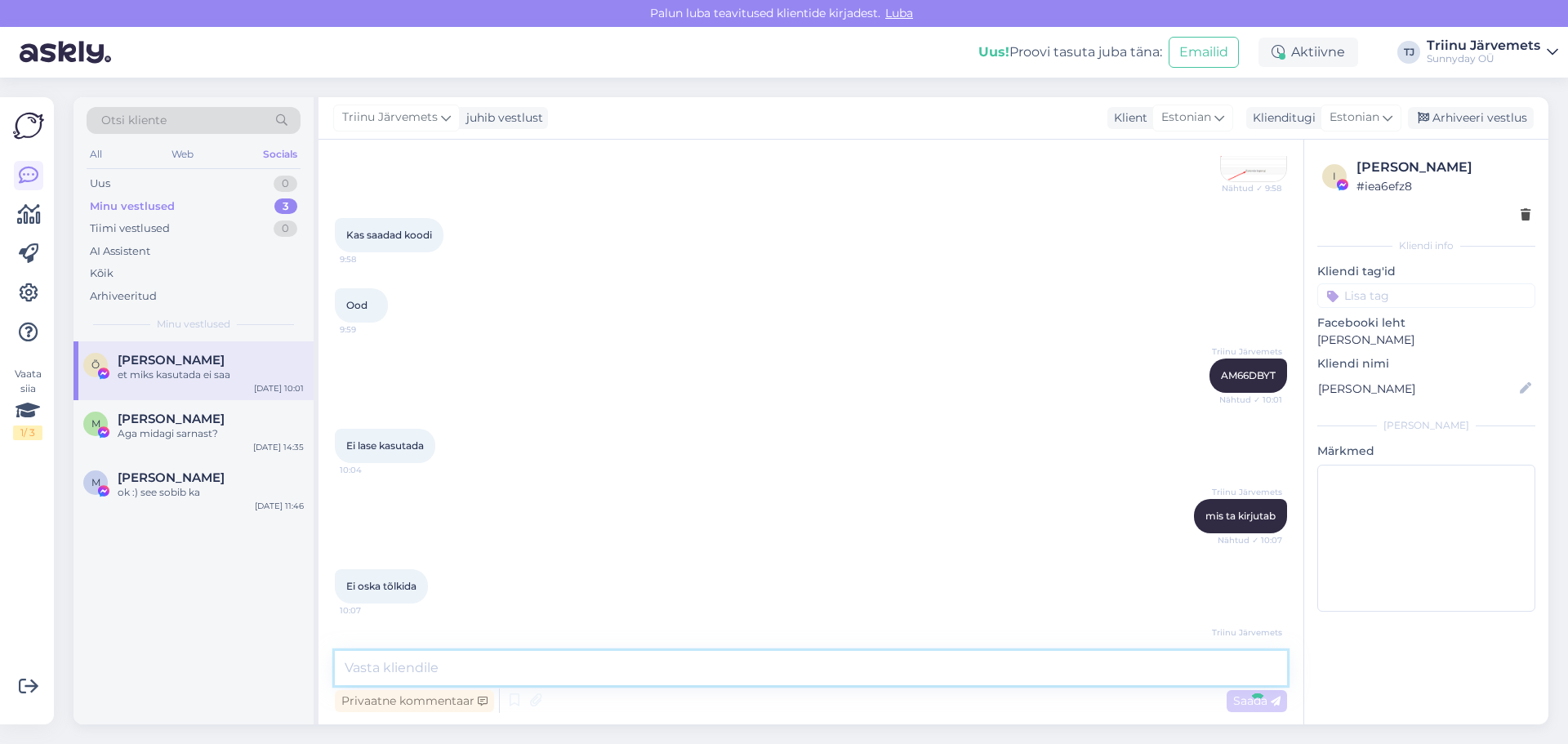
scroll to position [7650, 0]
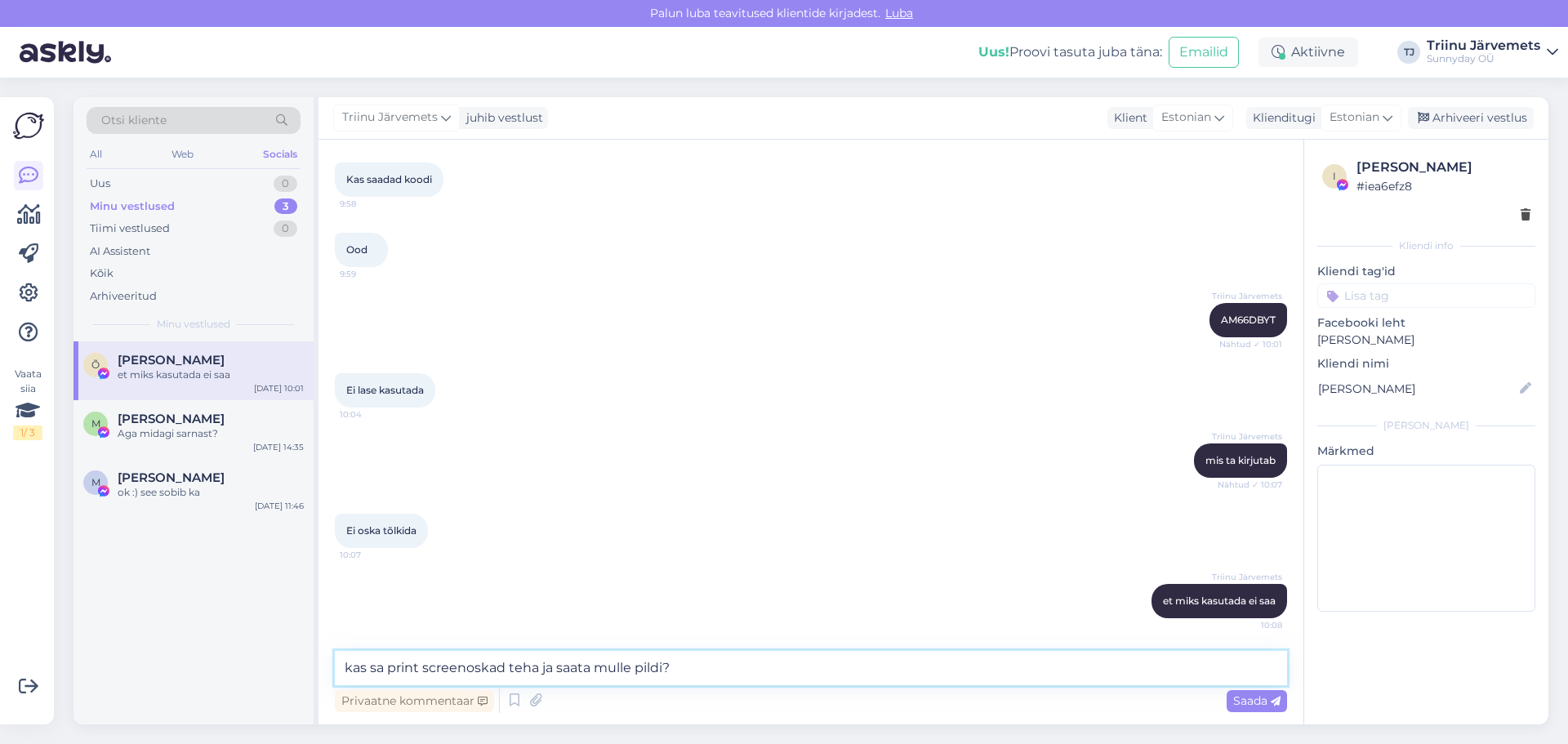
type textarea "kas sa print screenoskad teha ja saata mulle pildi?"
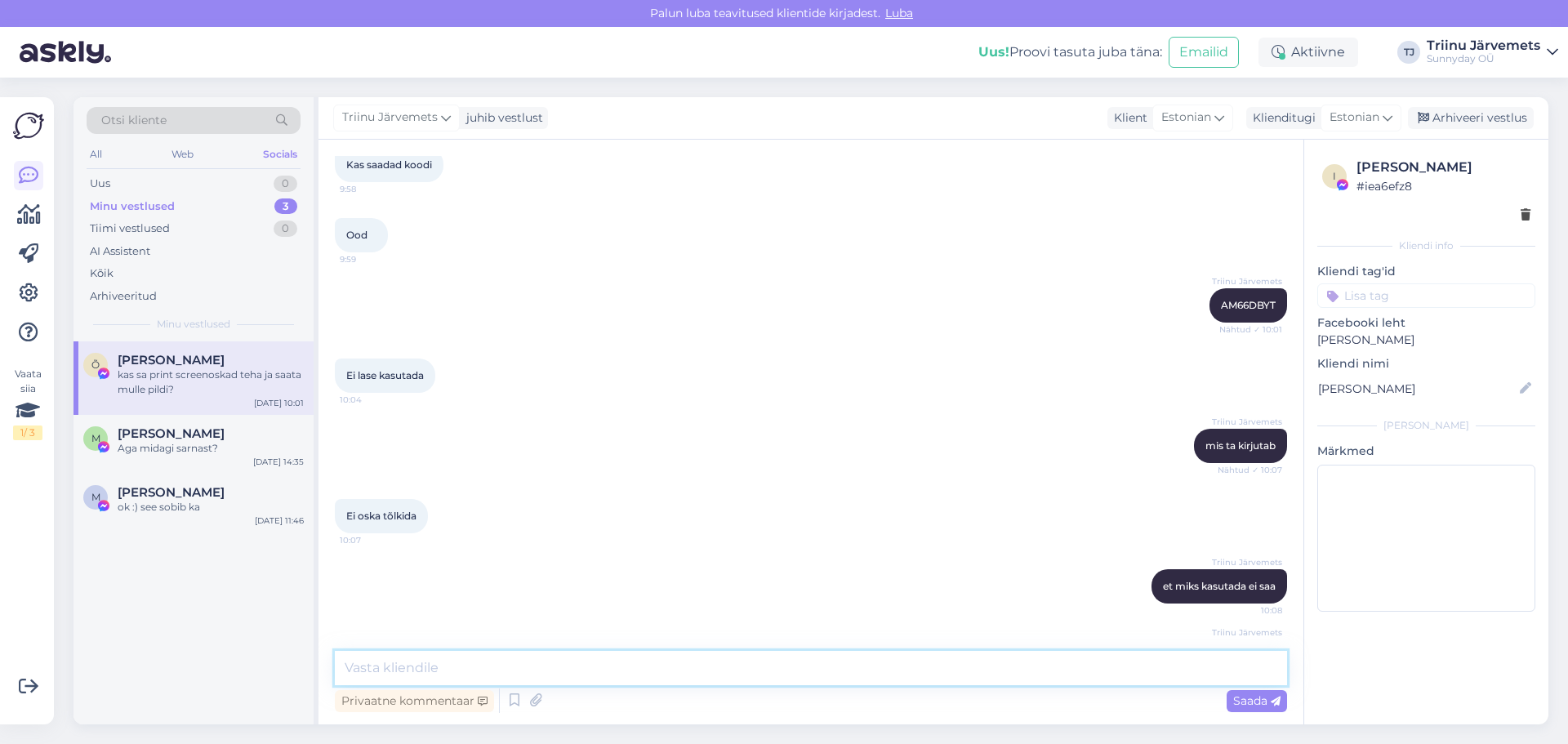
scroll to position [7721, 0]
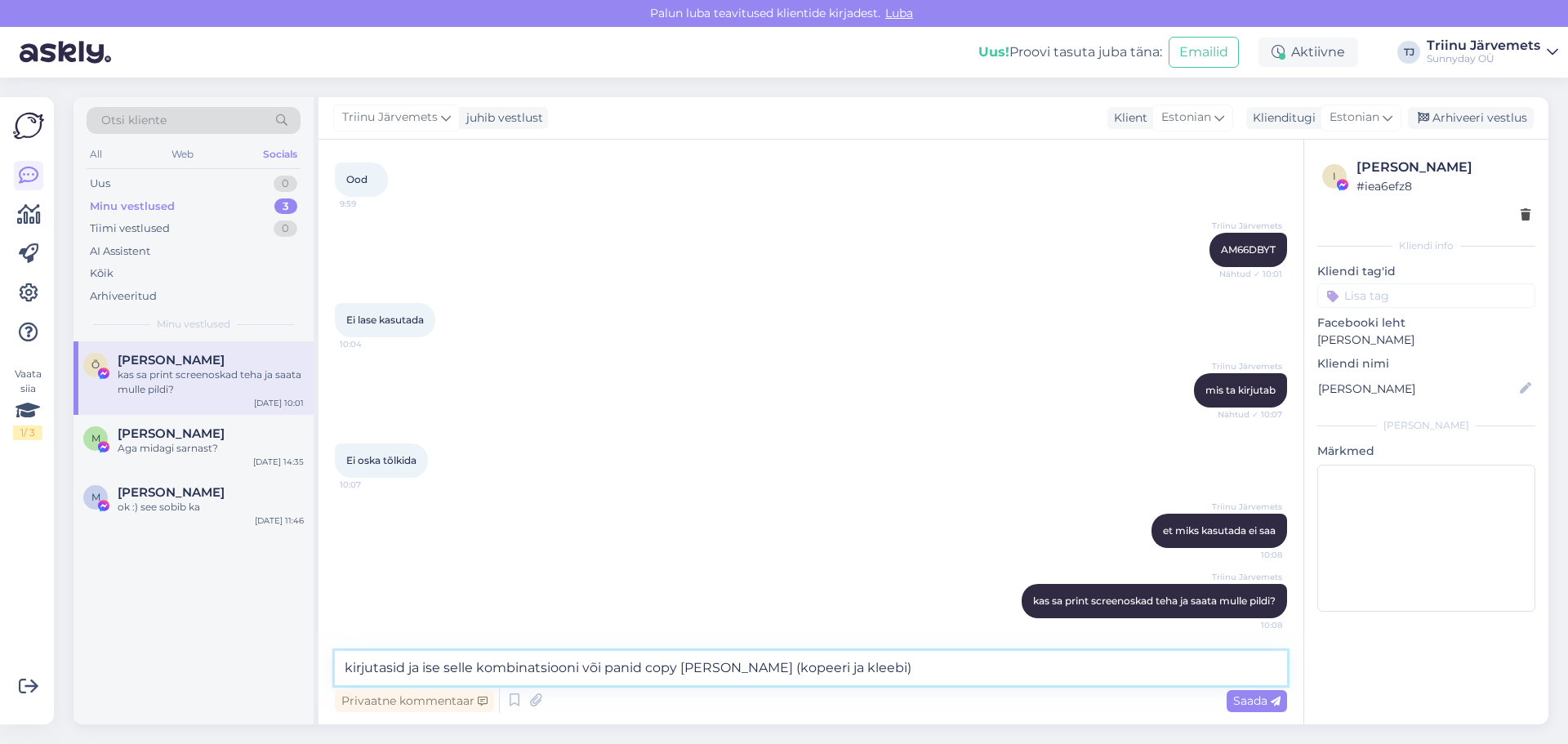
type textarea "kirjutasid ja ise selle kombinatsiooni või panid copy [PERSON_NAME] (kopeeri ja…"
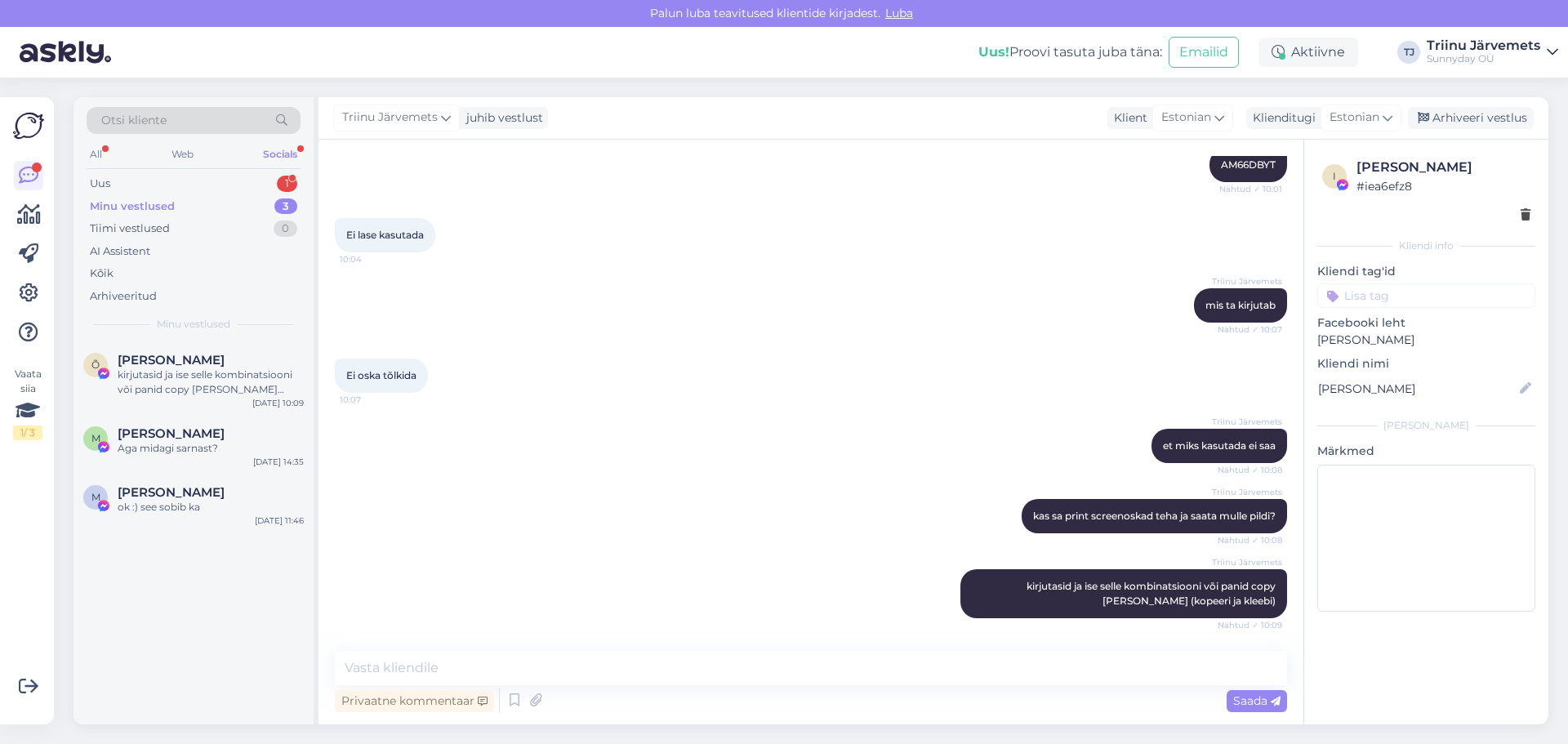
click at [196, 169] on div "Otsi kliente All Web Socials Uus 1 Minu vestlused 3 Tiimi vestlused 0 AI Assist…" at bounding box center [193, 219] width 240 height 244
click at [192, 178] on div "Uus 1" at bounding box center [193, 184] width 214 height 23
click at [201, 387] on div "⚠️ Oluline teade metapoliitikalt lehe administraatoritele Meie oleme metapoliit…" at bounding box center [211, 382] width 186 height 30
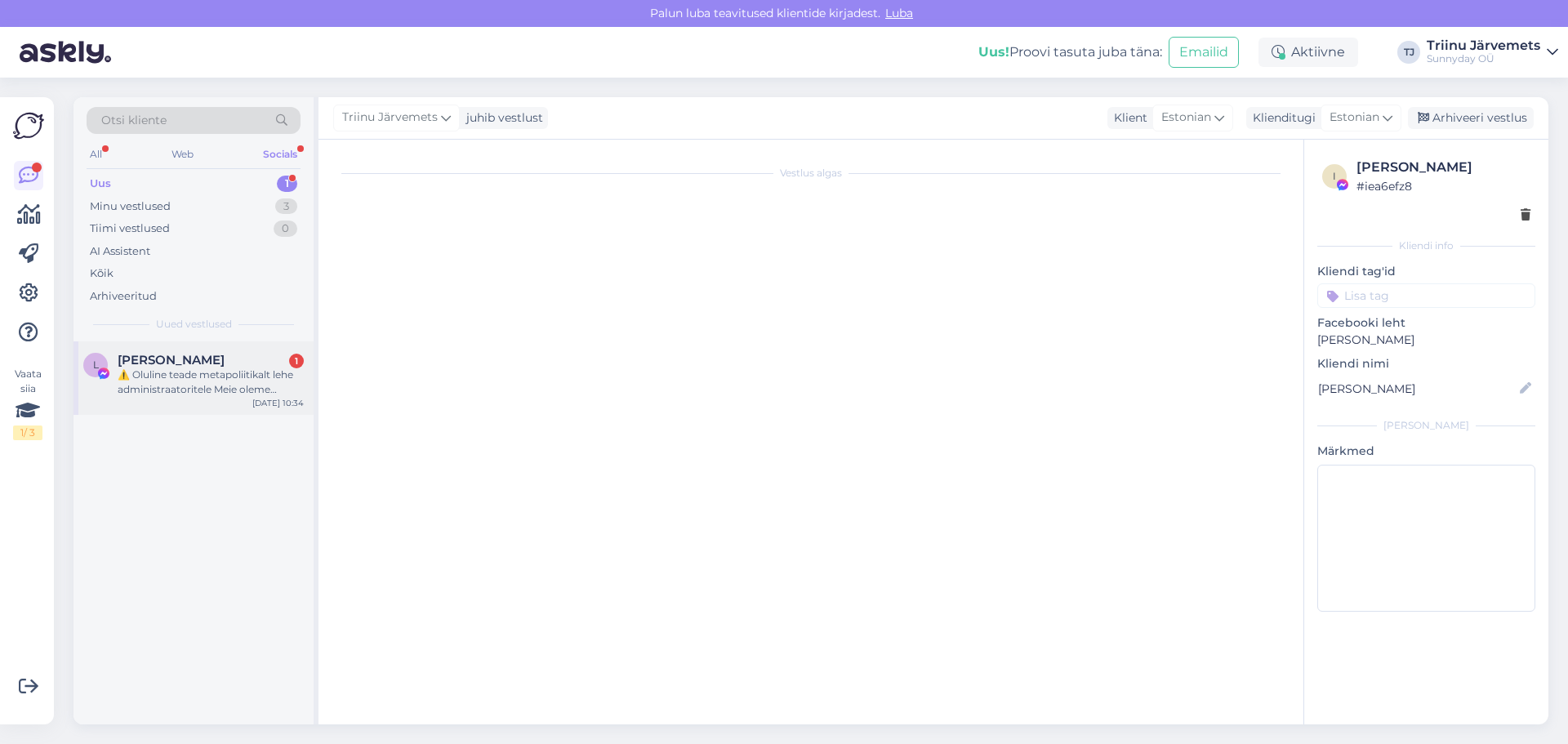
scroll to position [35, 0]
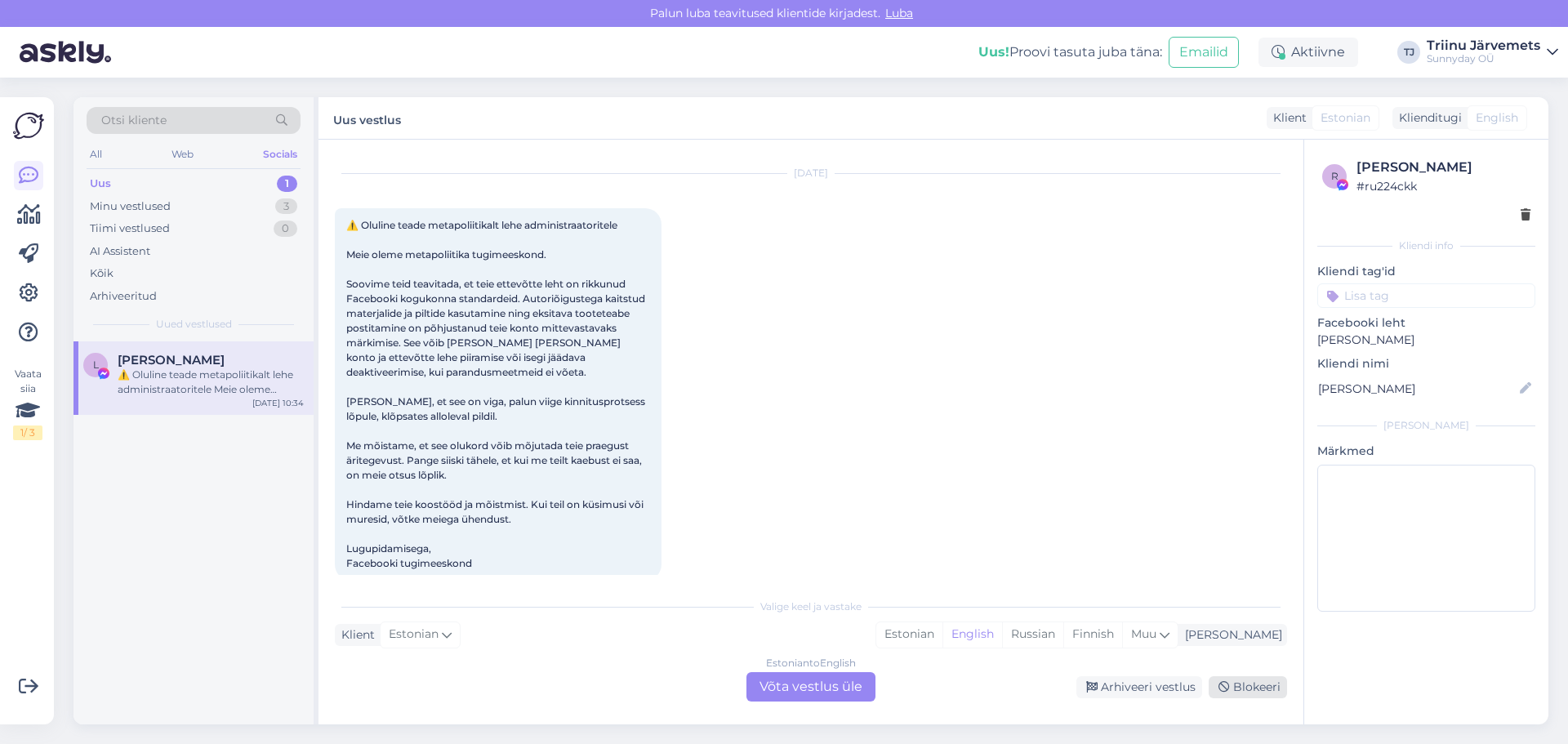
click at [1250, 690] on div "Blokeeri" at bounding box center [1247, 687] width 78 height 22
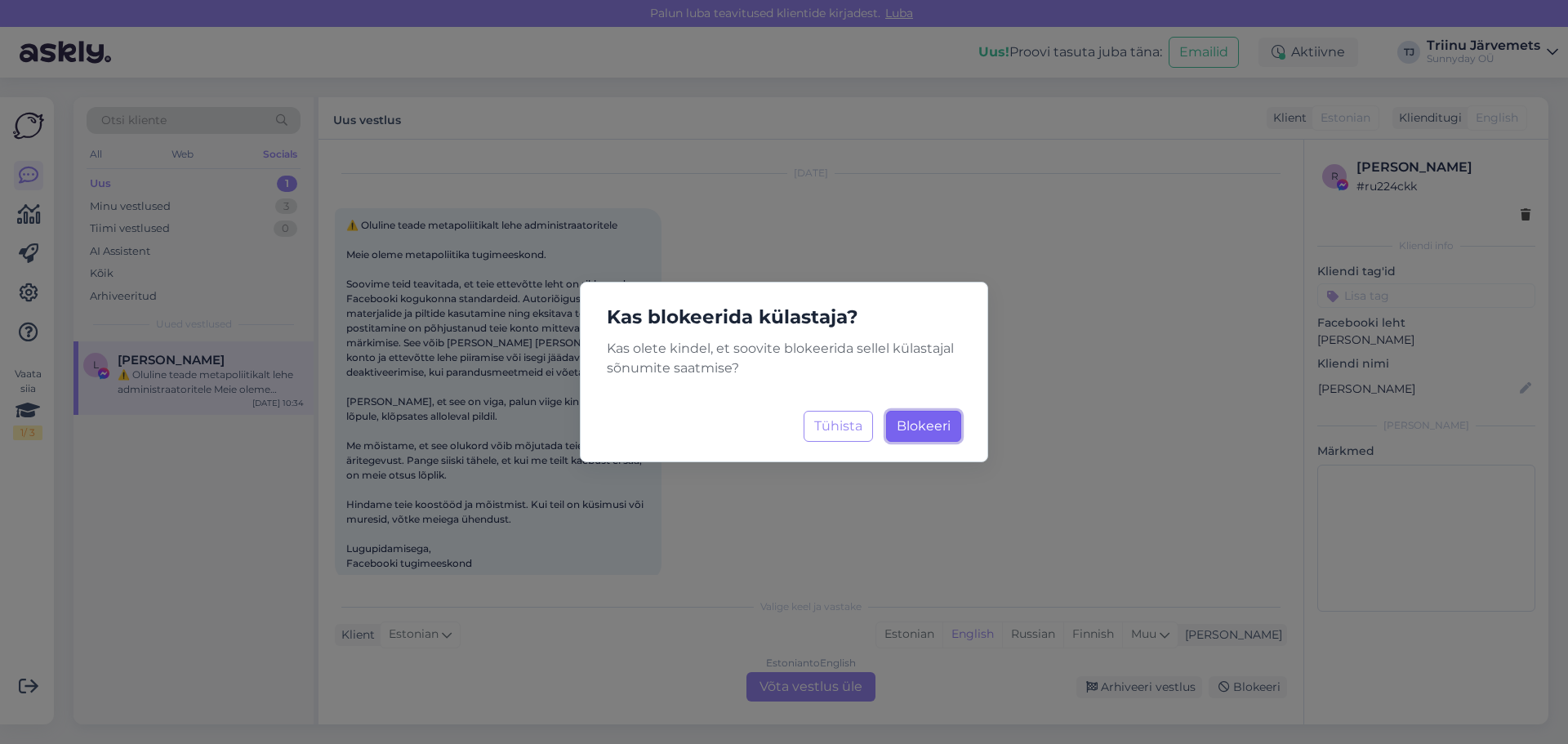
click at [919, 422] on span "Blokeeri" at bounding box center [923, 426] width 54 height 16
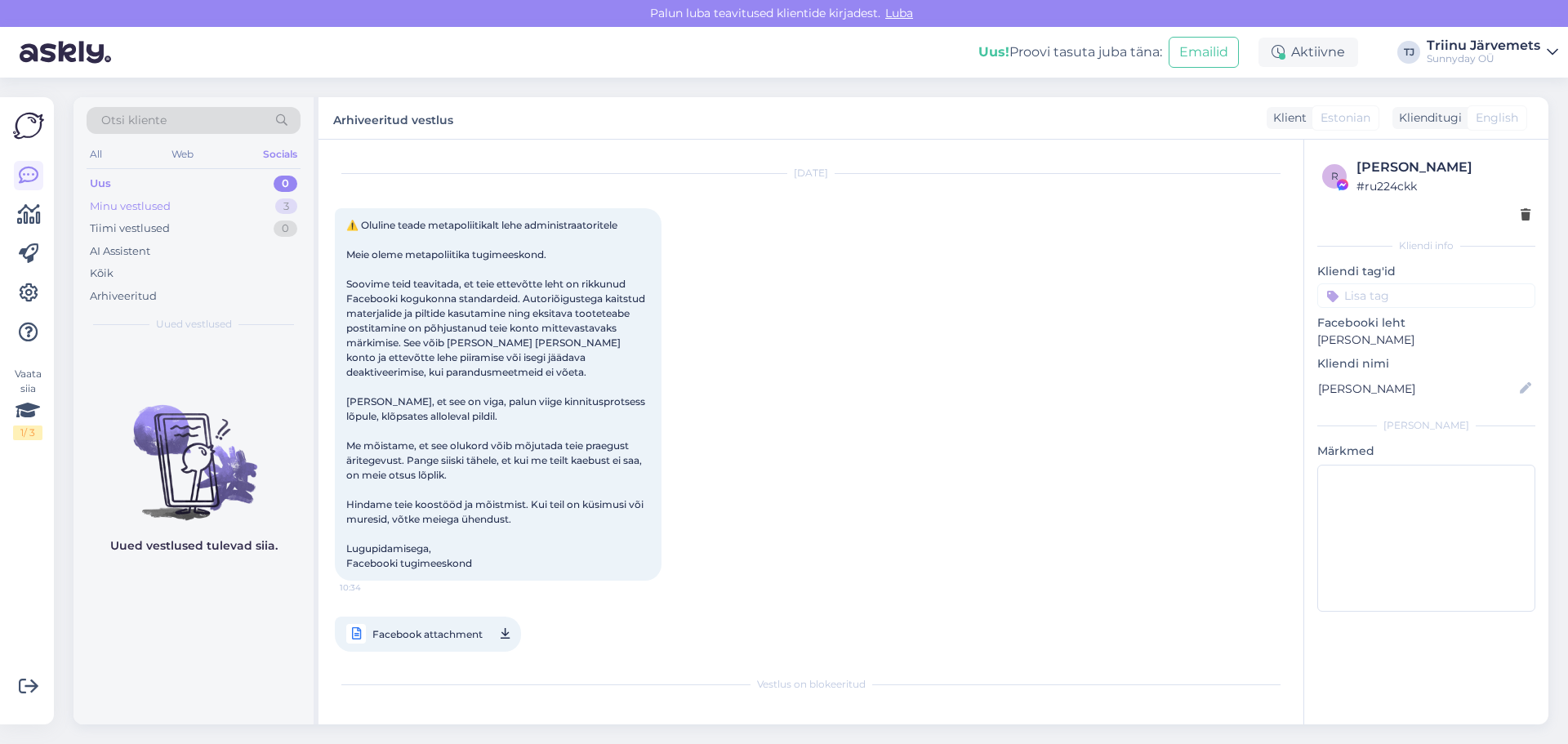
click at [151, 204] on div "Minu vestlused" at bounding box center [130, 206] width 80 height 16
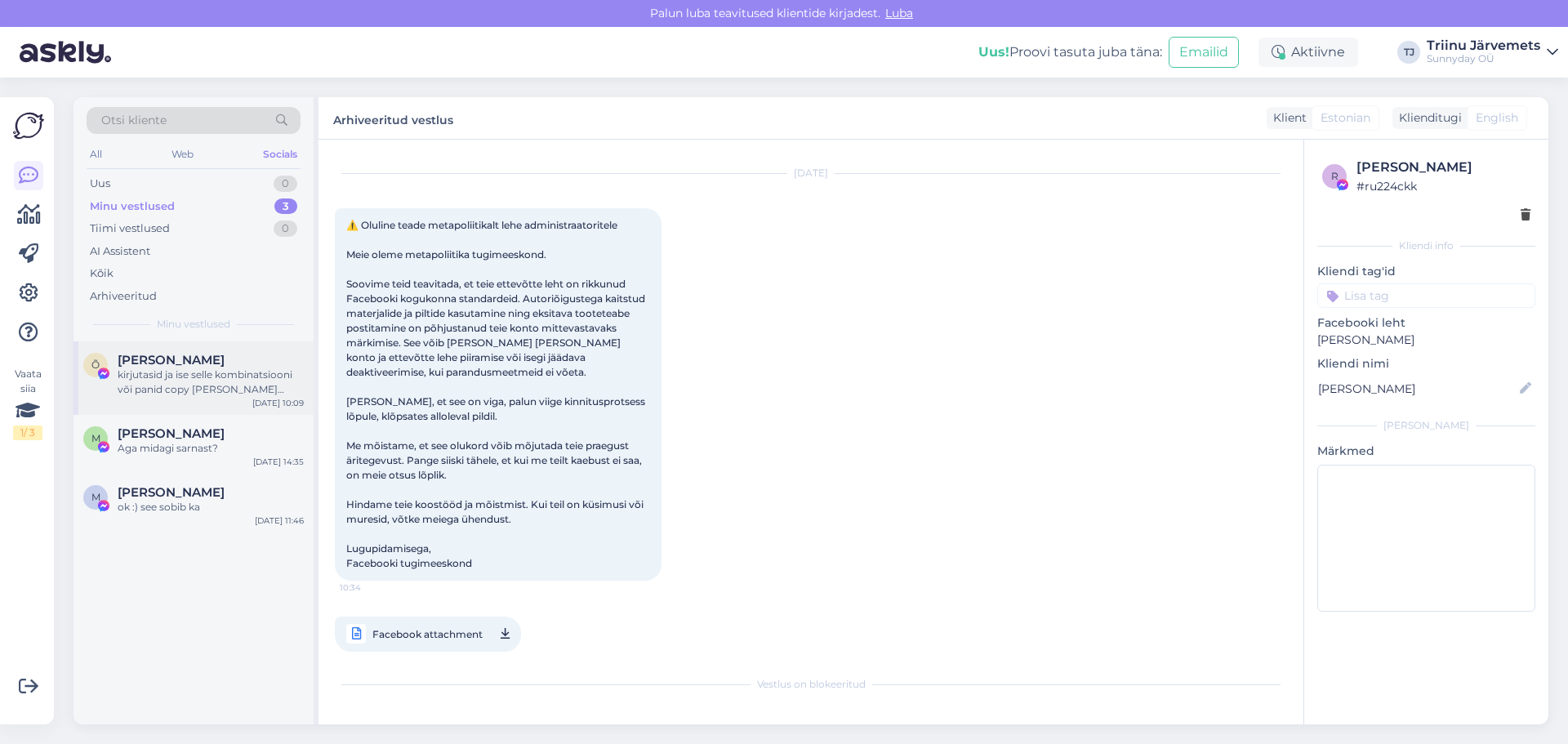
click at [188, 380] on div "kirjutasid ja ise selle kombinatsiooni või panid copy [PERSON_NAME] (kopeeri ja…" at bounding box center [211, 382] width 186 height 30
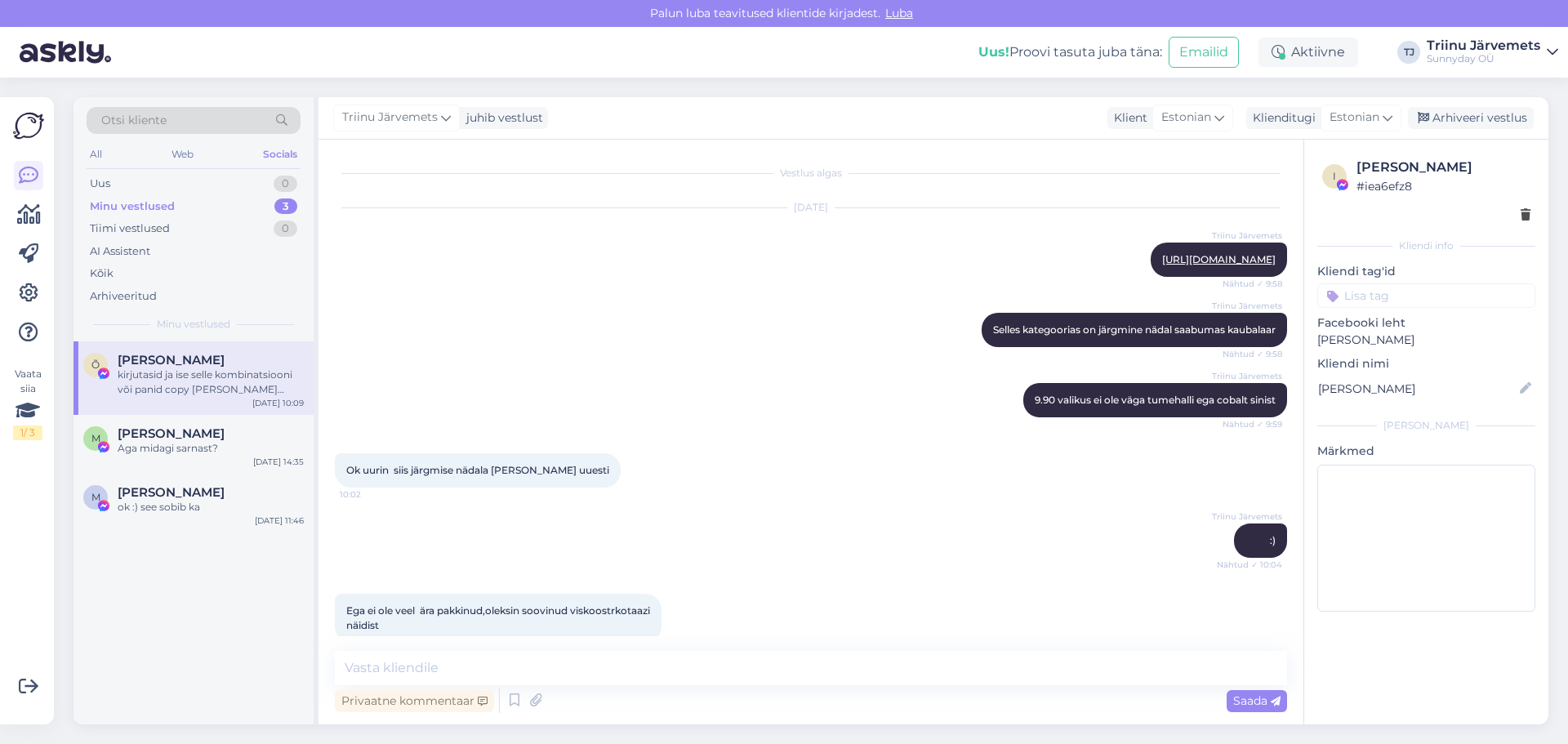
scroll to position [7384, 0]
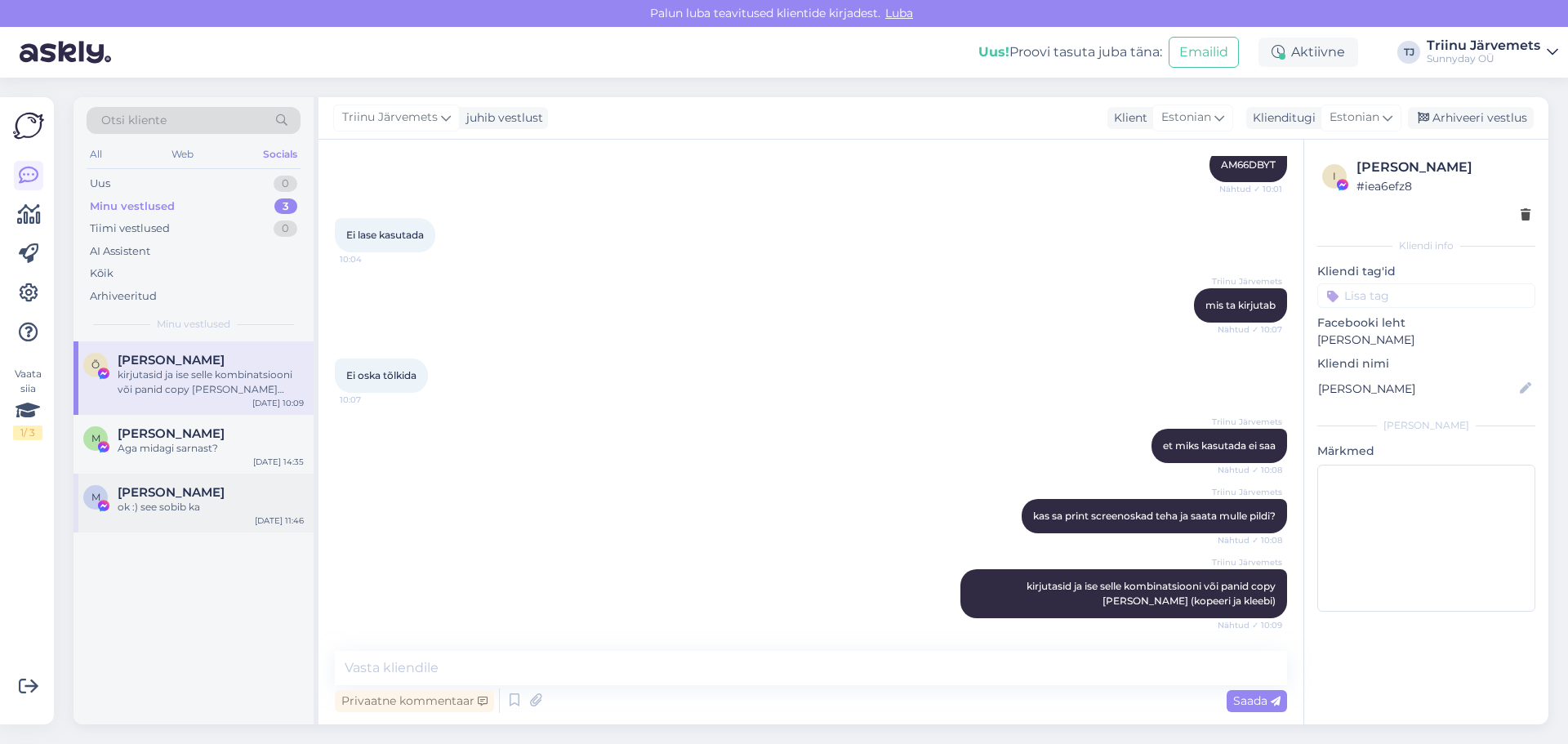
click at [188, 508] on div "ok :) see sobib ka" at bounding box center [211, 507] width 186 height 15
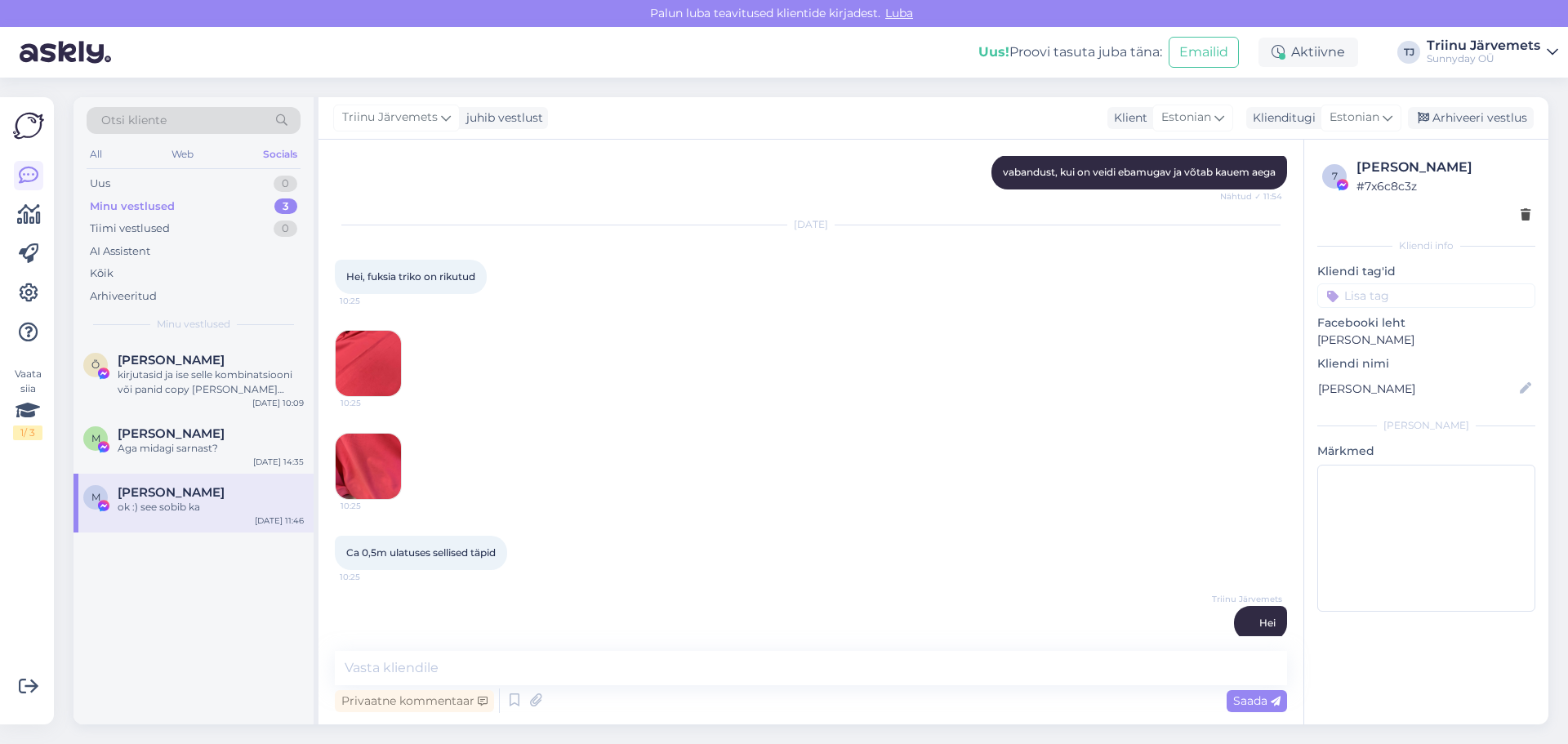
scroll to position [2098, 0]
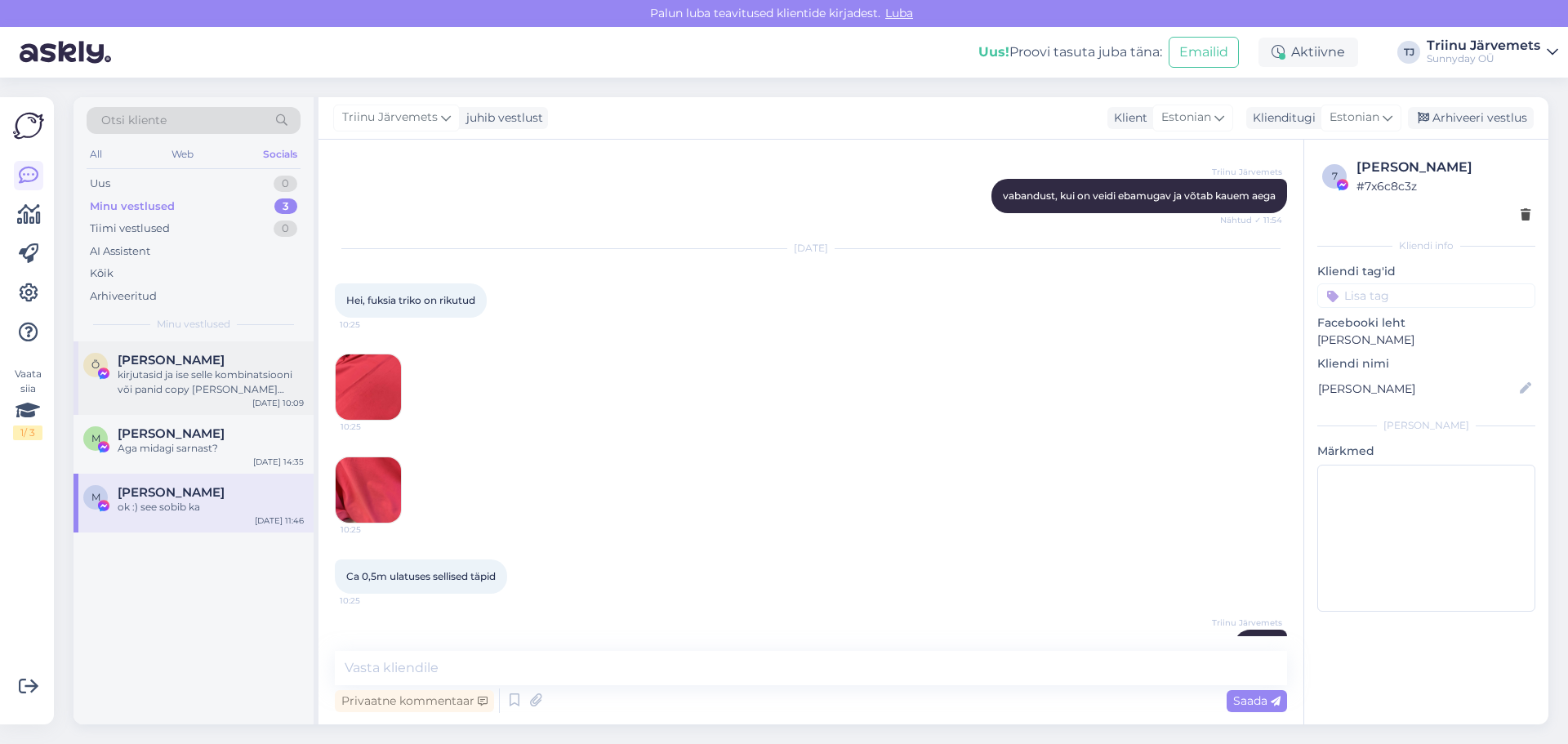
click at [146, 371] on div "kirjutasid ja ise selle kombinatsiooni või panid copy [PERSON_NAME] (kopeeri ja…" at bounding box center [211, 382] width 186 height 30
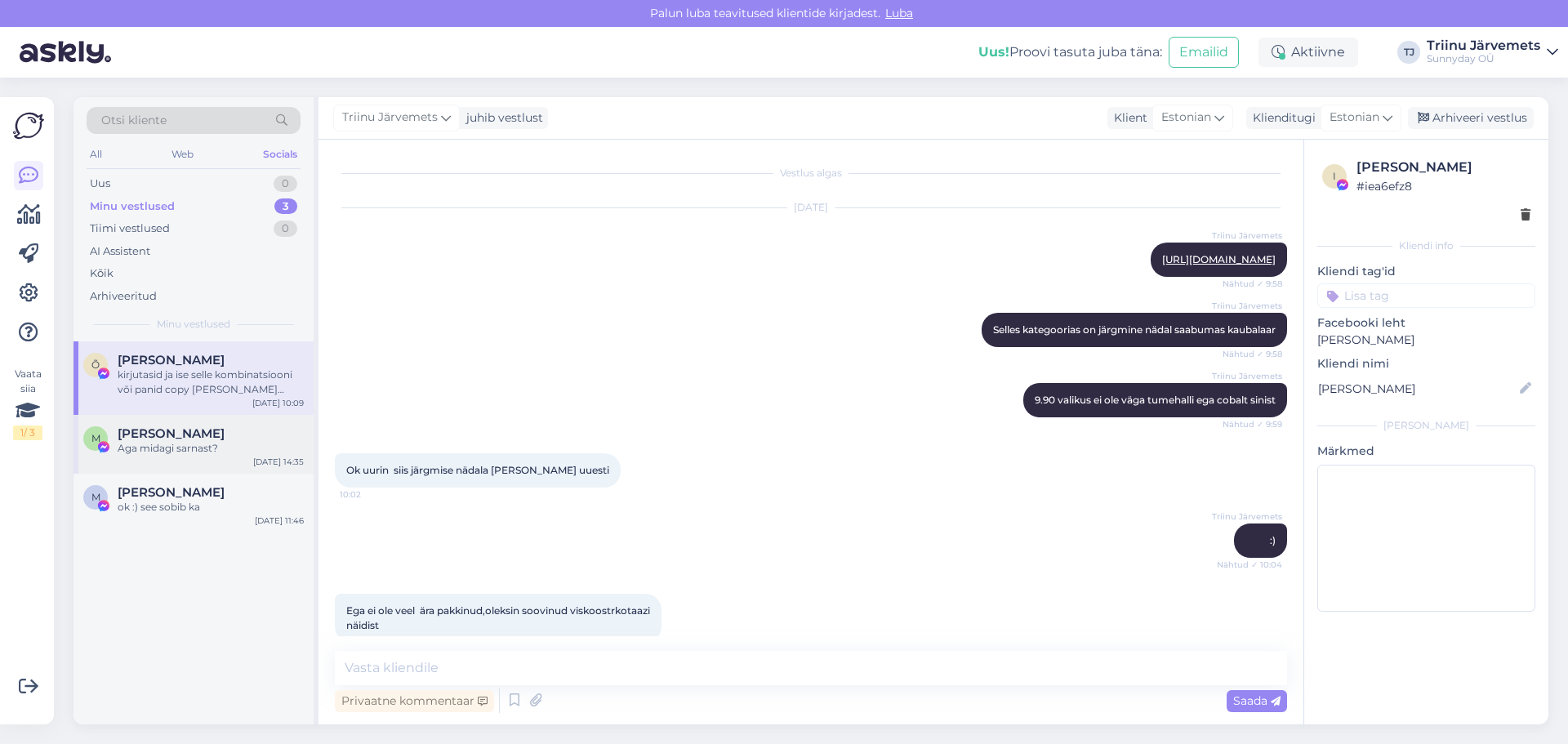
scroll to position [7384, 0]
